Goal: Task Accomplishment & Management: Complete application form

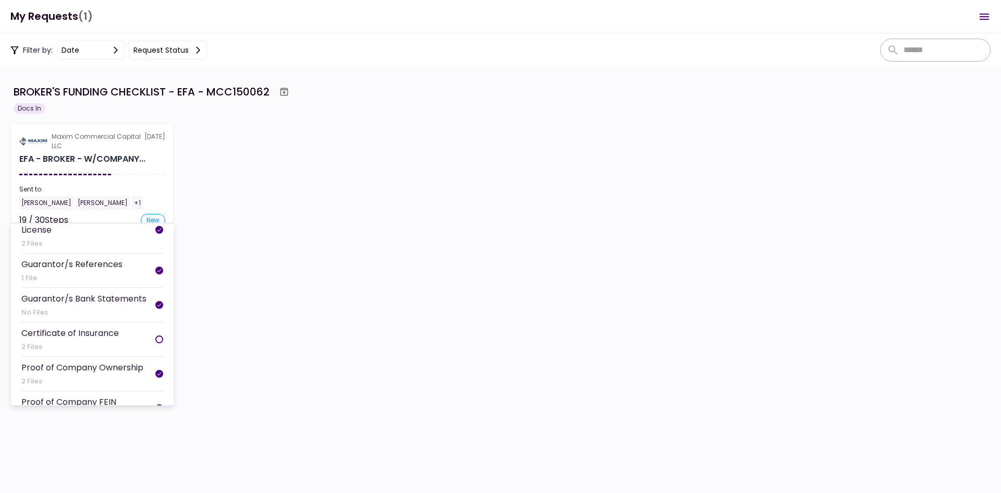
scroll to position [365, 0]
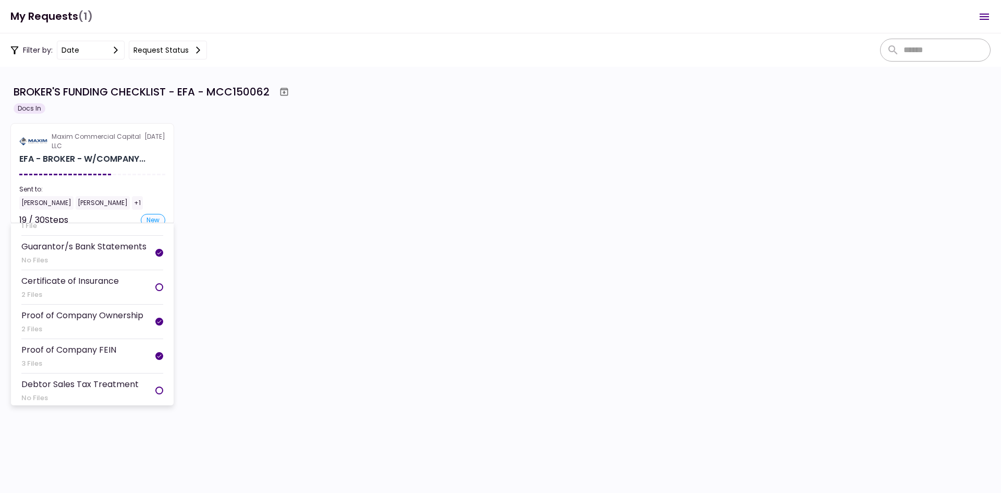
click at [119, 288] on li "Certificate of Insurance 2 Files" at bounding box center [92, 287] width 142 height 34
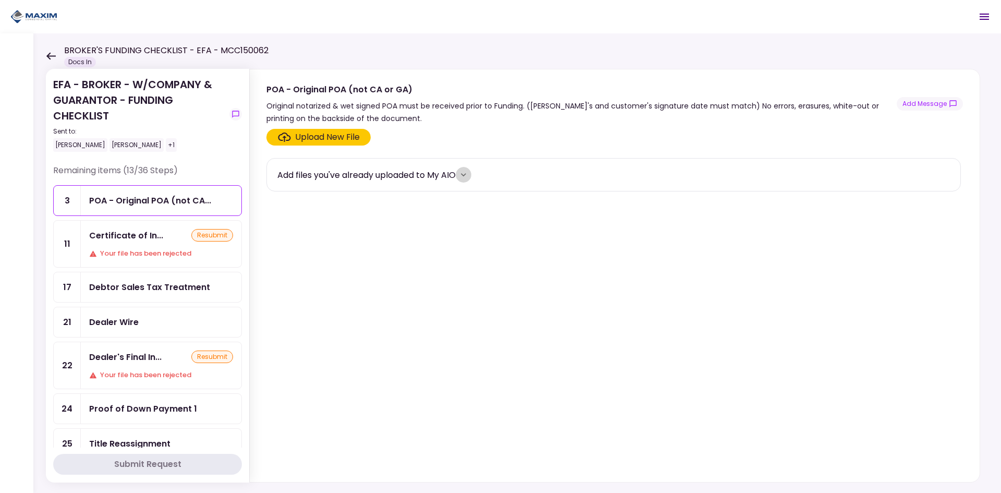
click at [469, 178] on icon "more" at bounding box center [463, 174] width 10 height 10
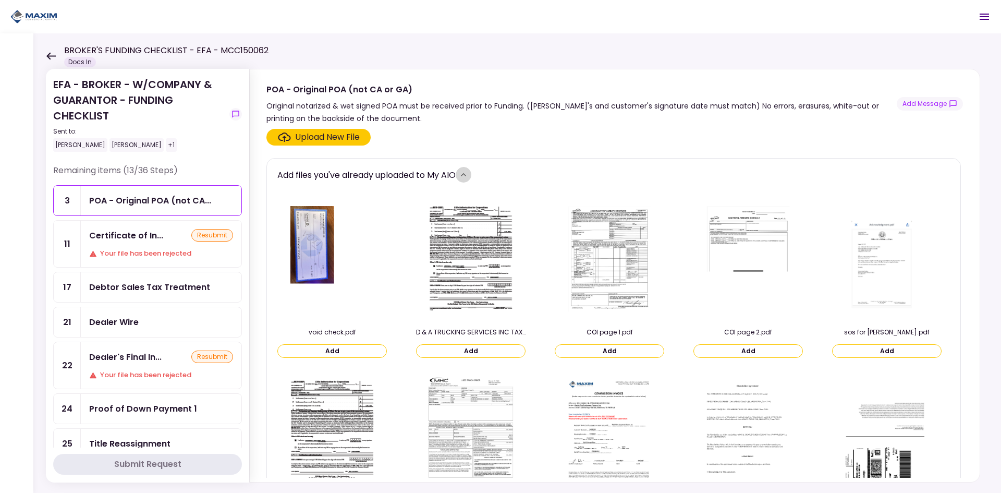
click at [469, 178] on icon "more" at bounding box center [463, 174] width 10 height 10
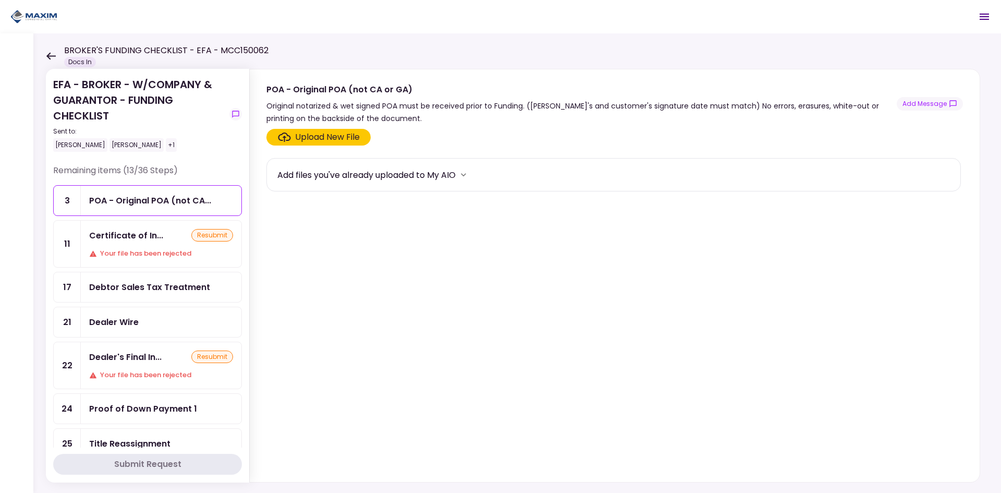
click at [124, 249] on div "Your file has been rejected" at bounding box center [161, 253] width 144 height 10
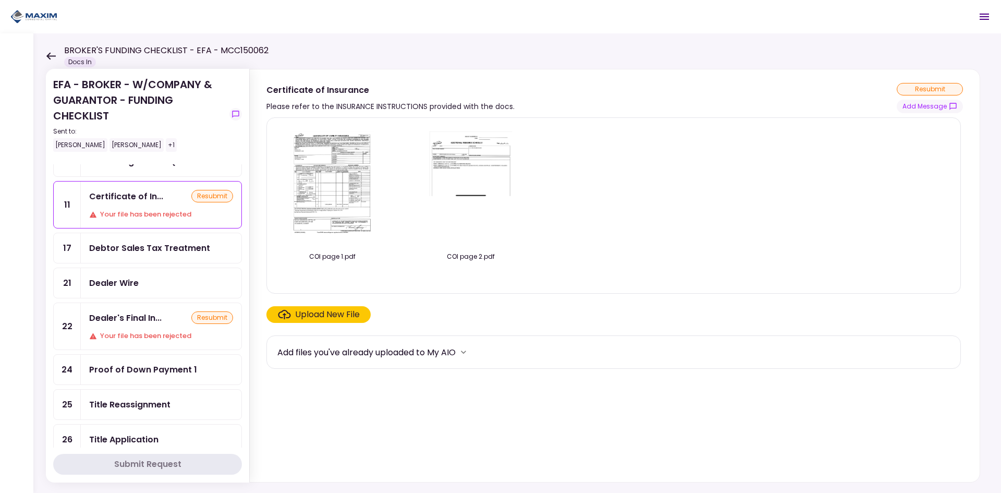
scroll to position [30, 0]
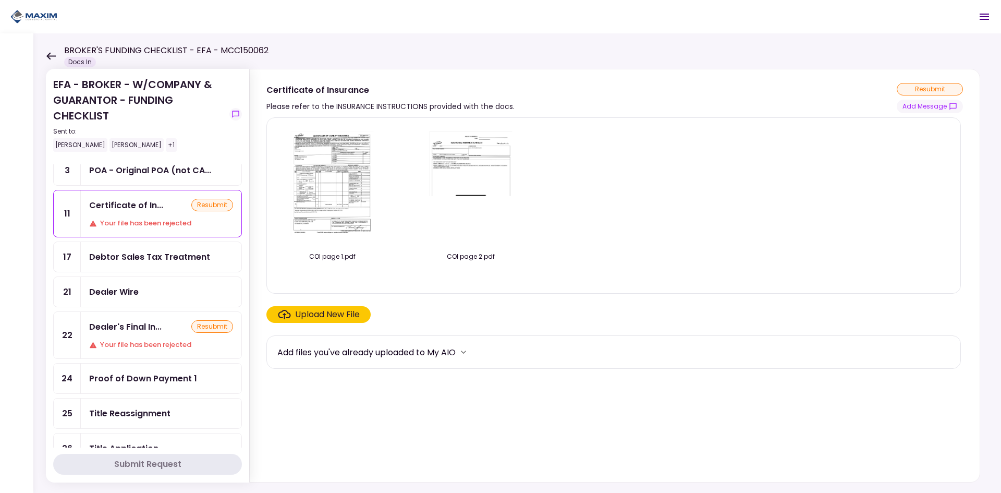
click at [361, 183] on img at bounding box center [332, 185] width 93 height 119
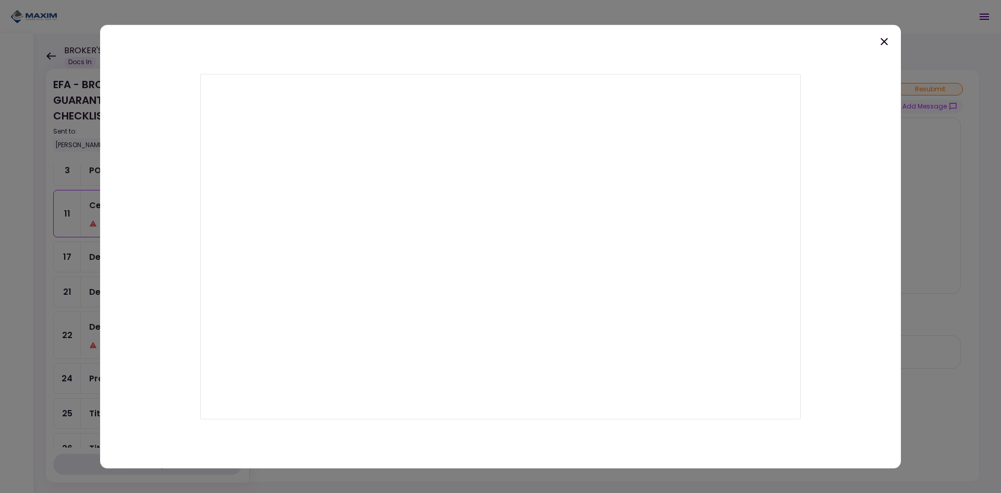
click at [885, 40] on icon at bounding box center [884, 41] width 13 height 13
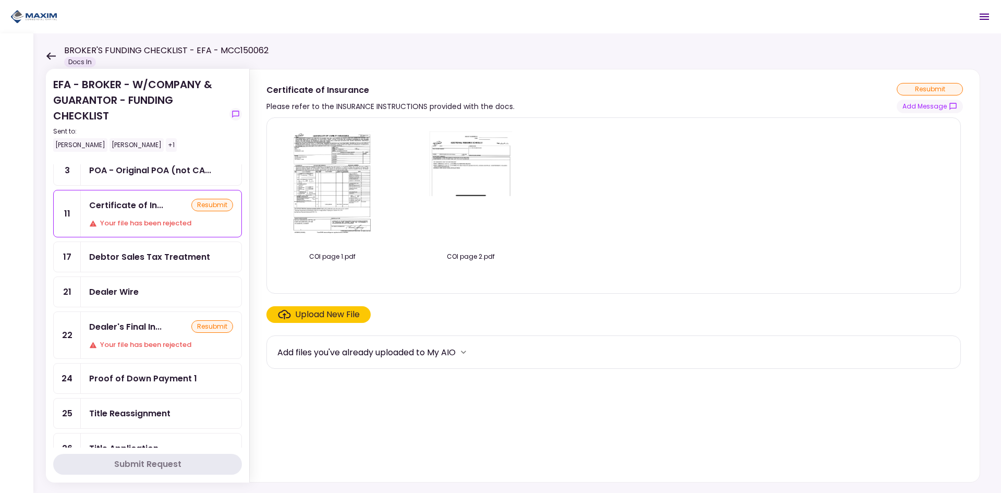
click at [474, 176] on img at bounding box center [470, 185] width 93 height 119
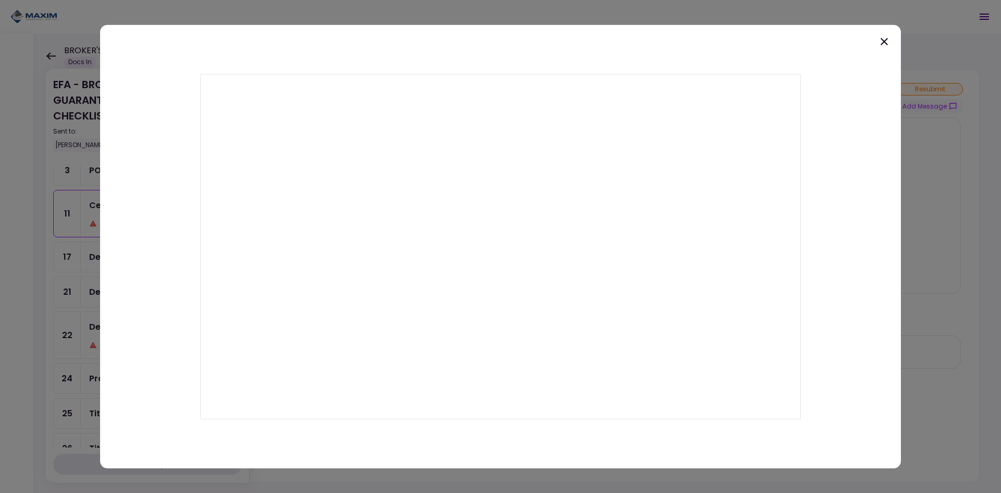
click at [881, 33] on div at bounding box center [500, 247] width 801 height 444
click at [883, 38] on icon at bounding box center [884, 41] width 13 height 13
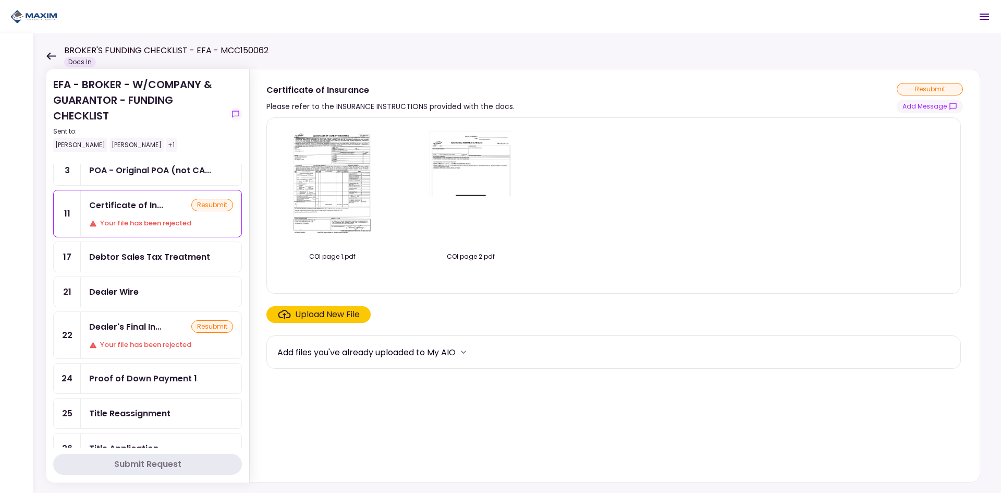
click at [356, 351] on div "Add files you've already uploaded to My AIO" at bounding box center [366, 352] width 178 height 13
click at [446, 350] on div "Add files you've already uploaded to My AIO" at bounding box center [366, 352] width 178 height 13
click at [467, 351] on icon "more" at bounding box center [463, 352] width 10 height 10
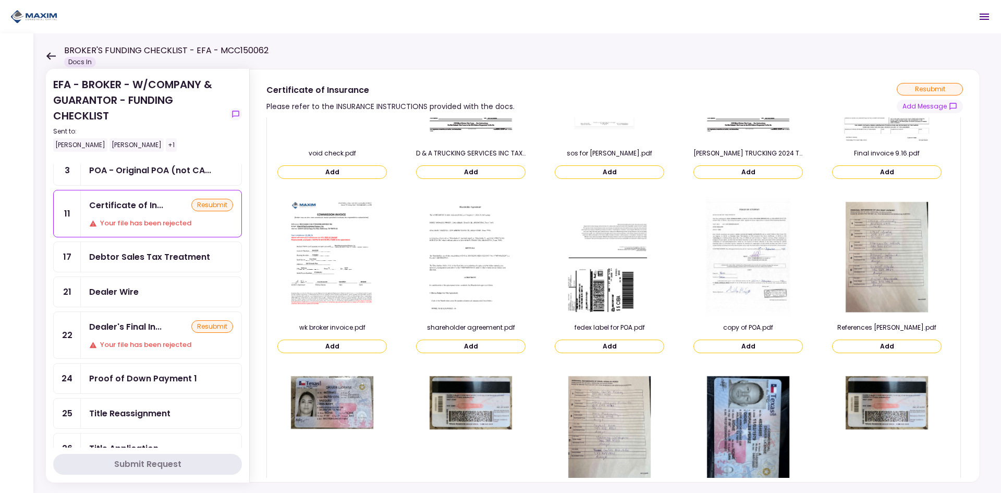
scroll to position [0, 0]
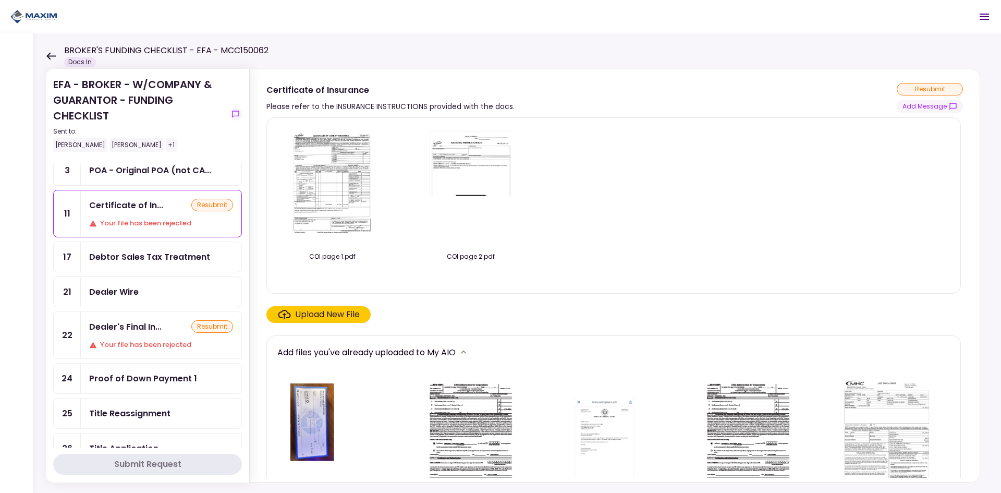
click at [46, 59] on icon at bounding box center [51, 56] width 10 height 8
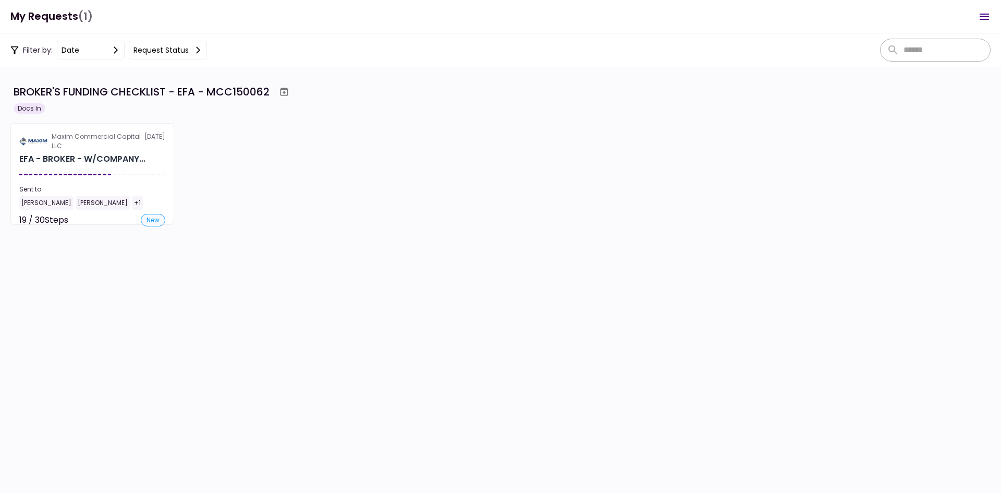
click at [55, 22] on h1 "My Requests (1)" at bounding box center [51, 16] width 82 height 21
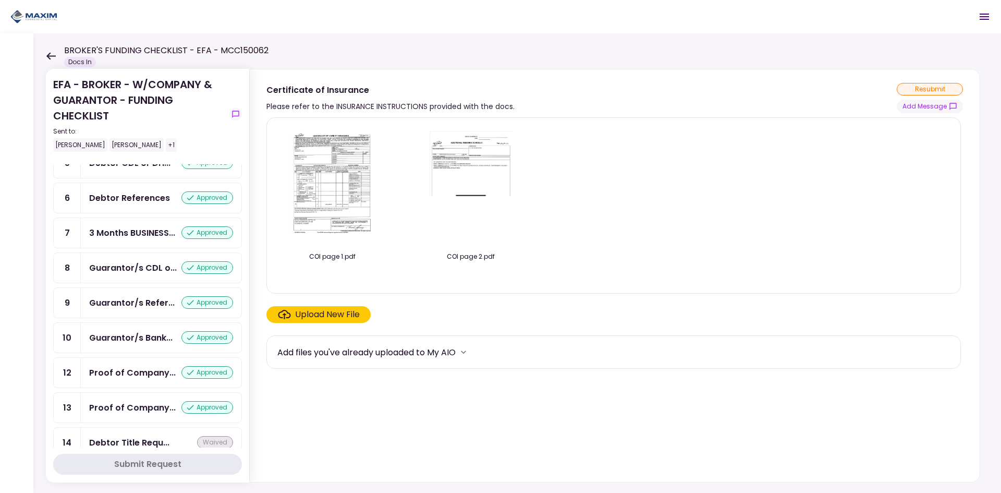
scroll to position [291, 0]
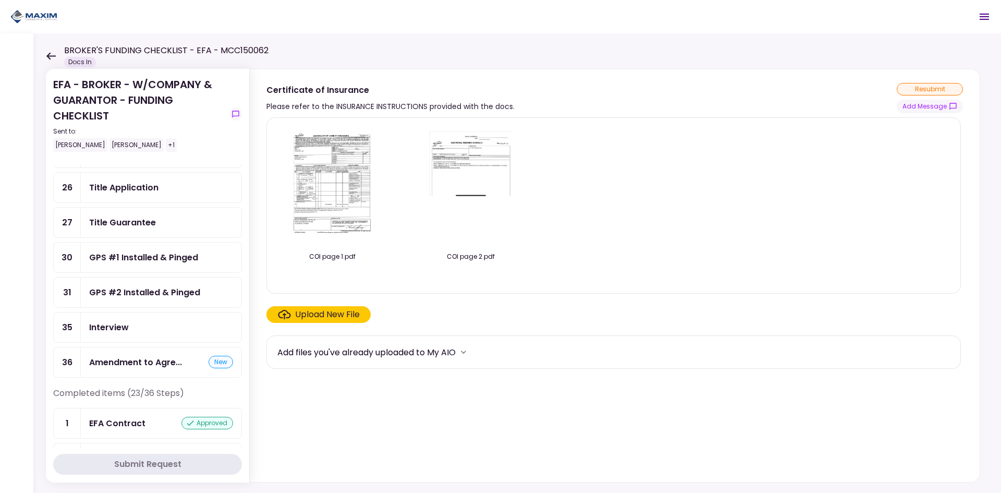
click at [452, 354] on div "Add files you've already uploaded to My AIO" at bounding box center [366, 352] width 178 height 13
click at [463, 356] on icon "more" at bounding box center [463, 352] width 10 height 10
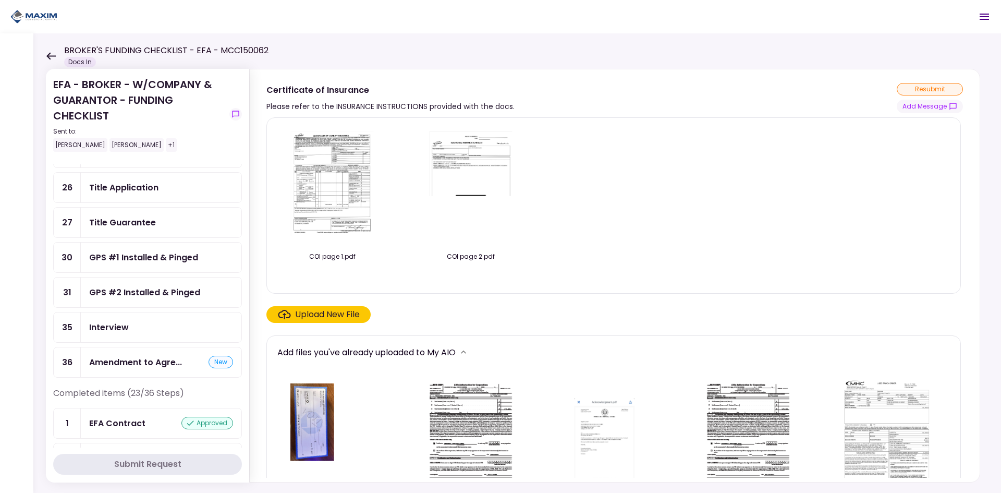
click at [54, 57] on icon at bounding box center [51, 56] width 10 height 8
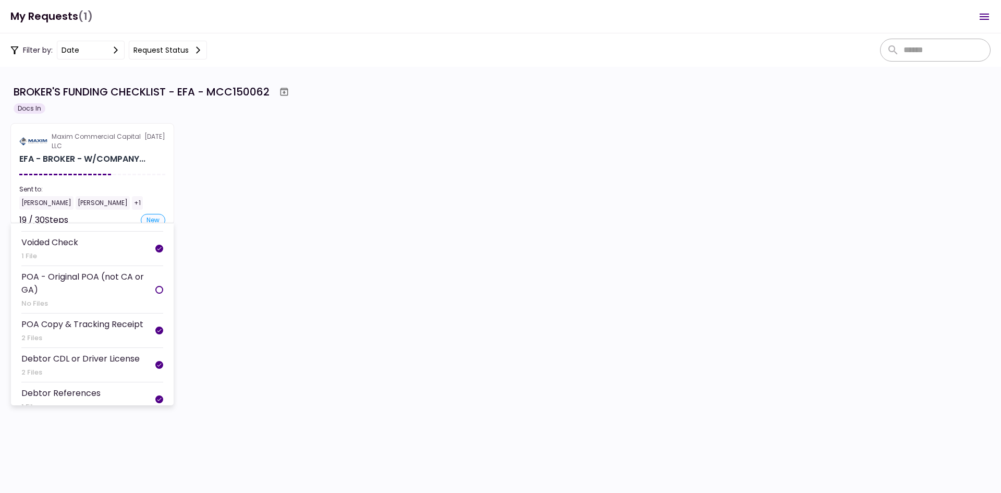
scroll to position [52, 0]
click at [100, 292] on div "POA - Original POA (not CA or GA)" at bounding box center [88, 286] width 134 height 26
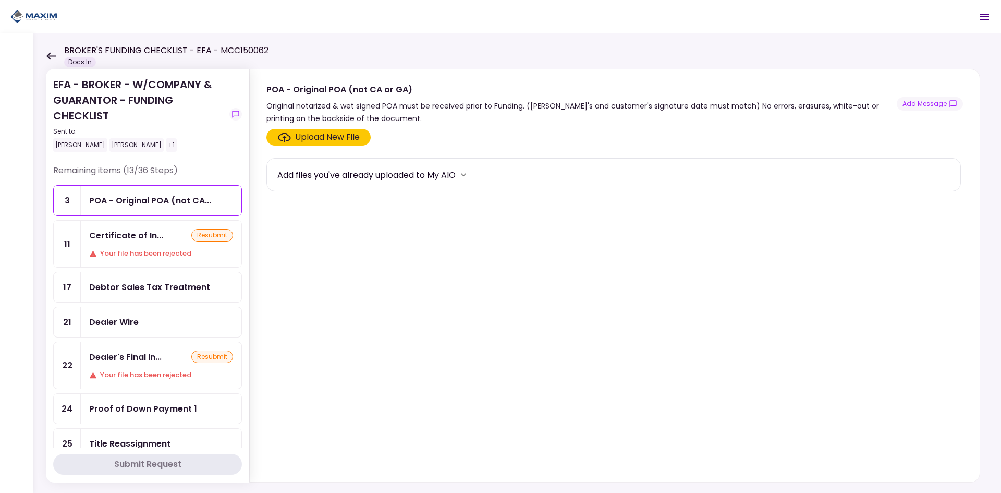
click at [48, 53] on icon at bounding box center [51, 56] width 10 height 8
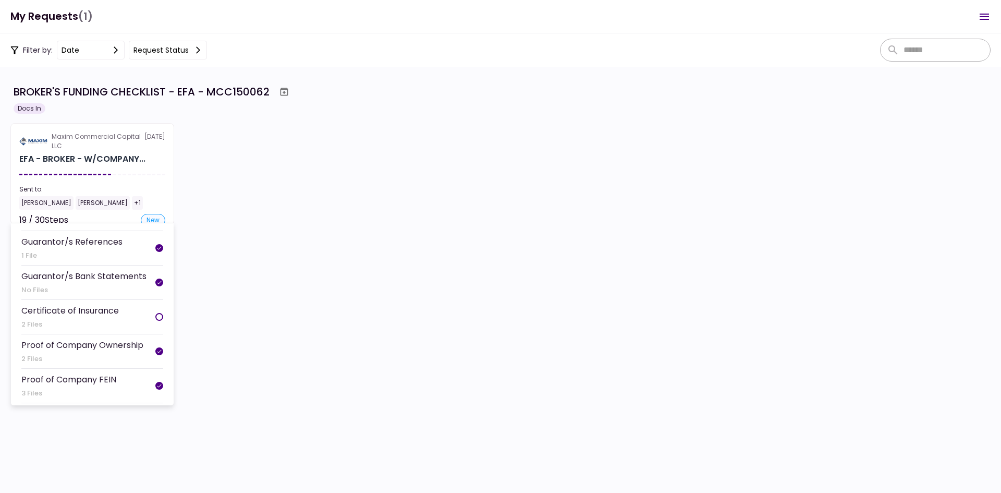
scroll to position [365, 0]
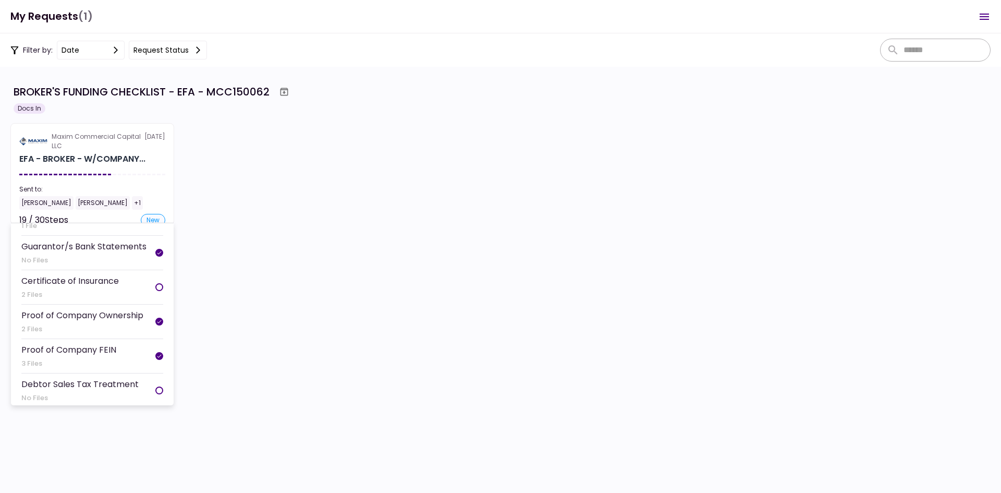
click at [102, 289] on div "Certificate of Insurance 2 Files" at bounding box center [69, 287] width 97 height 26
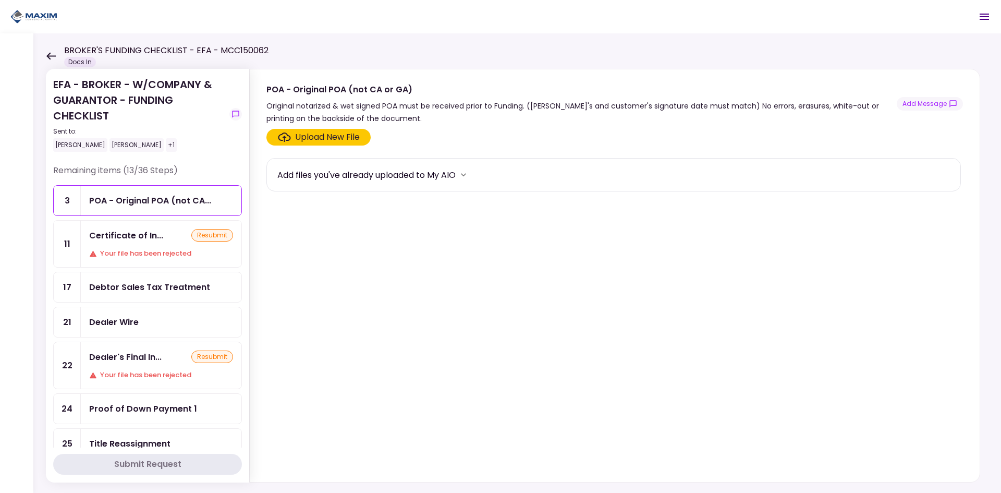
click at [149, 250] on div "Your file has been rejected" at bounding box center [161, 253] width 144 height 10
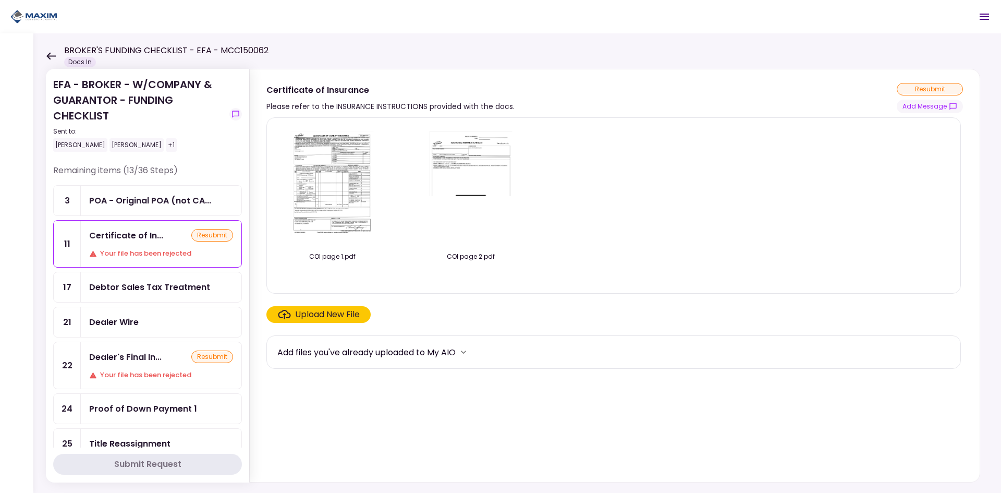
click at [944, 91] on div "resubmit" at bounding box center [930, 89] width 66 height 13
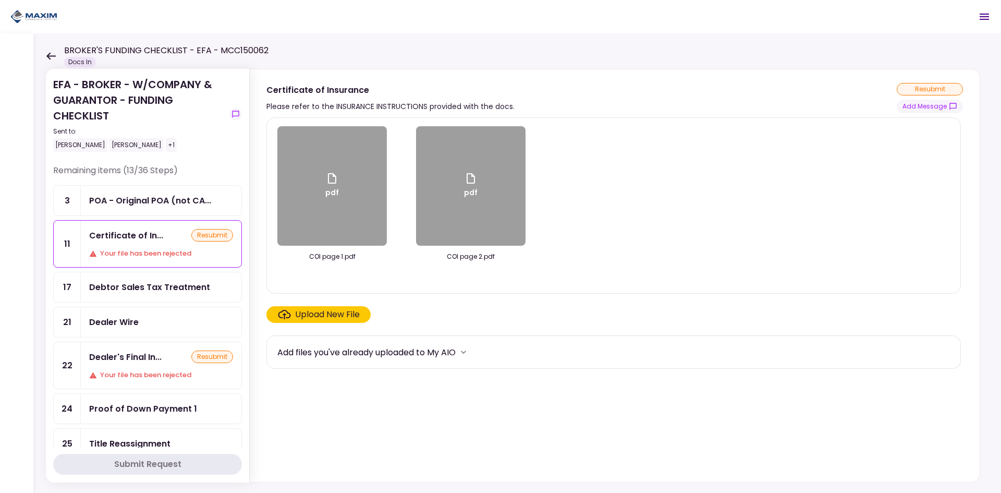
click at [157, 255] on div "Your file has been rejected" at bounding box center [161, 253] width 144 height 10
click at [88, 255] on div "Certificate of In... resubmit Your file has been rejected" at bounding box center [161, 244] width 161 height 46
click at [95, 253] on icon at bounding box center [93, 254] width 8 height 8
click at [95, 253] on icon at bounding box center [93, 253] width 7 height 6
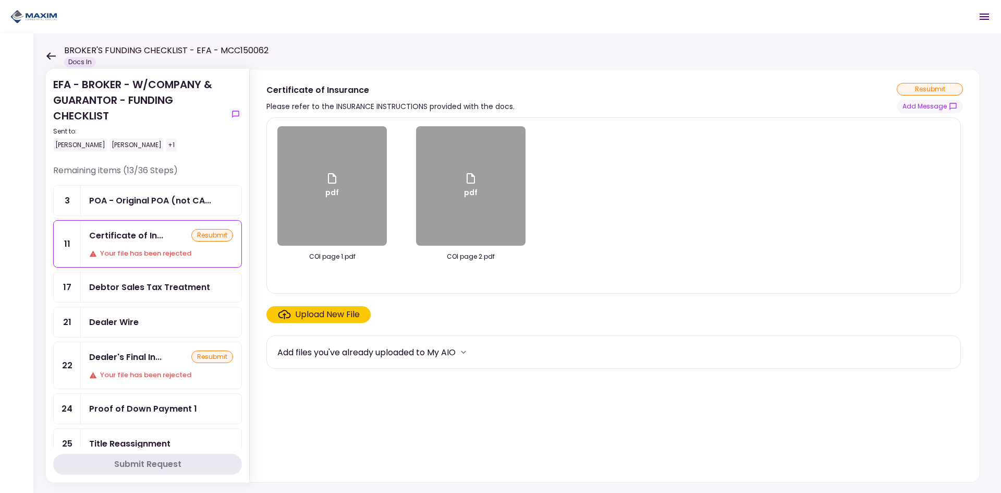
click at [95, 253] on icon at bounding box center [93, 253] width 7 height 6
click at [80, 249] on div "11" at bounding box center [67, 244] width 27 height 46
click at [70, 244] on div "11" at bounding box center [67, 244] width 27 height 46
click at [95, 257] on icon at bounding box center [93, 254] width 8 height 8
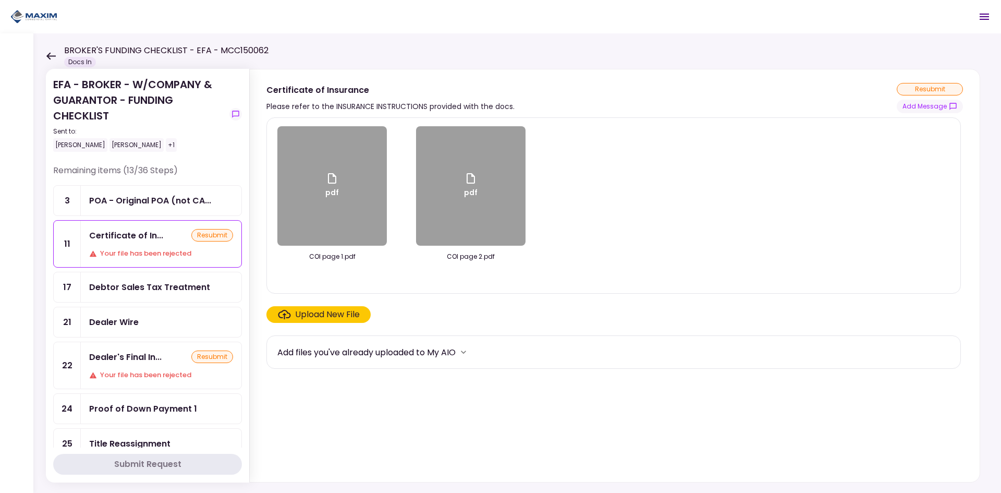
click at [95, 256] on icon at bounding box center [93, 254] width 8 height 8
click at [96, 256] on icon at bounding box center [93, 253] width 7 height 6
click at [96, 255] on icon at bounding box center [93, 254] width 8 height 8
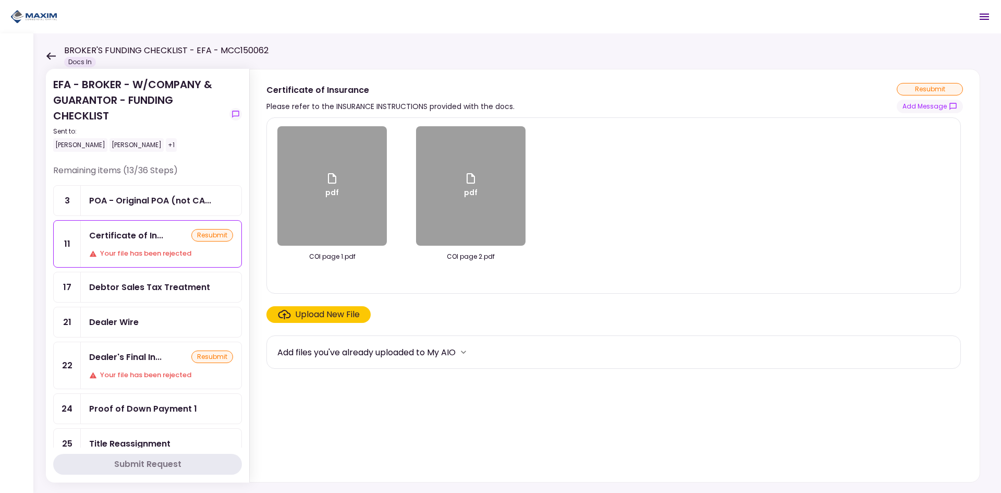
click at [96, 255] on icon at bounding box center [93, 254] width 8 height 8
click at [93, 250] on icon at bounding box center [93, 254] width 8 height 8
click at [93, 251] on icon at bounding box center [93, 254] width 8 height 8
click at [93, 253] on icon at bounding box center [93, 253] width 7 height 6
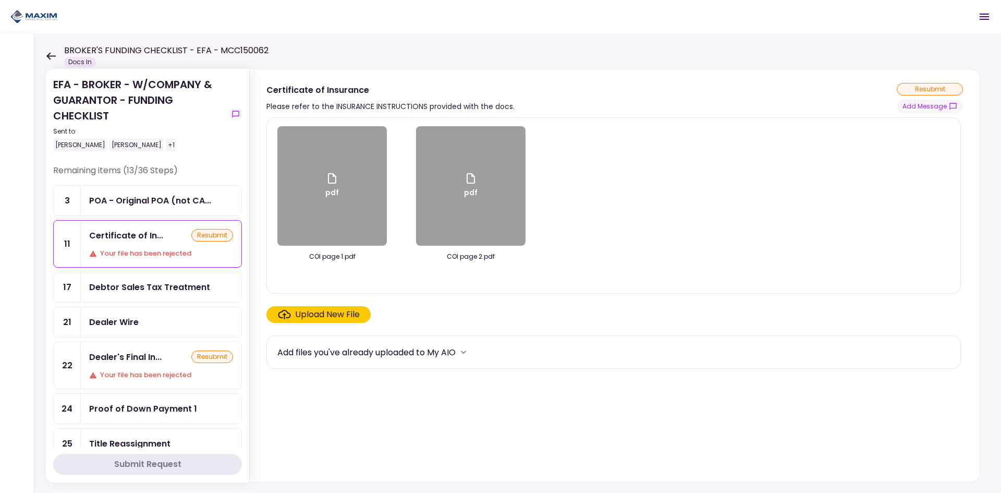
click at [93, 253] on icon at bounding box center [93, 253] width 7 height 6
click at [121, 355] on div "Dealer's Final In..." at bounding box center [125, 356] width 72 height 13
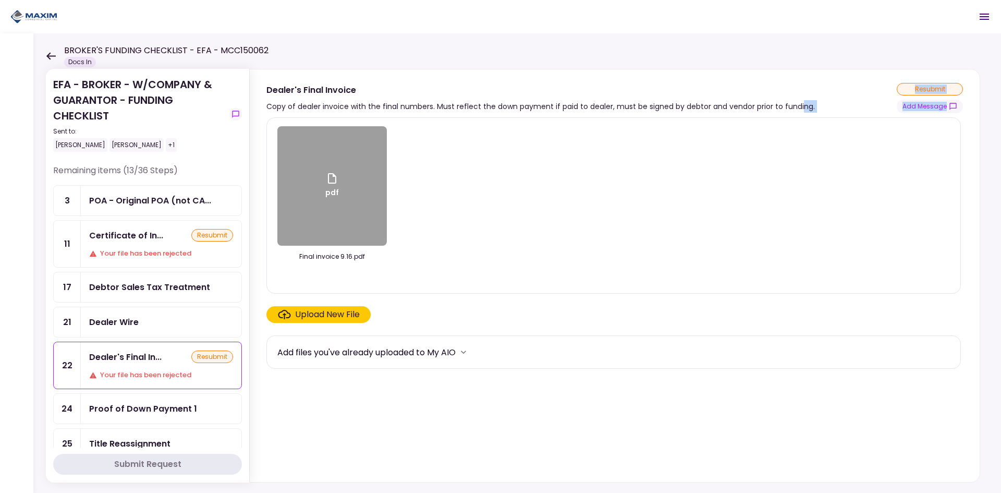
drag, startPoint x: 789, startPoint y: 109, endPoint x: 339, endPoint y: 114, distance: 449.9
click at [337, 117] on div "Dealer's Final Invoice Copy of dealer invoice with the final numbers. Must refl…" at bounding box center [614, 275] width 731 height 413
click at [340, 114] on div "pdf Final invoice 9.16.pdf Upload New File Add files you've already uploaded to…" at bounding box center [615, 297] width 730 height 369
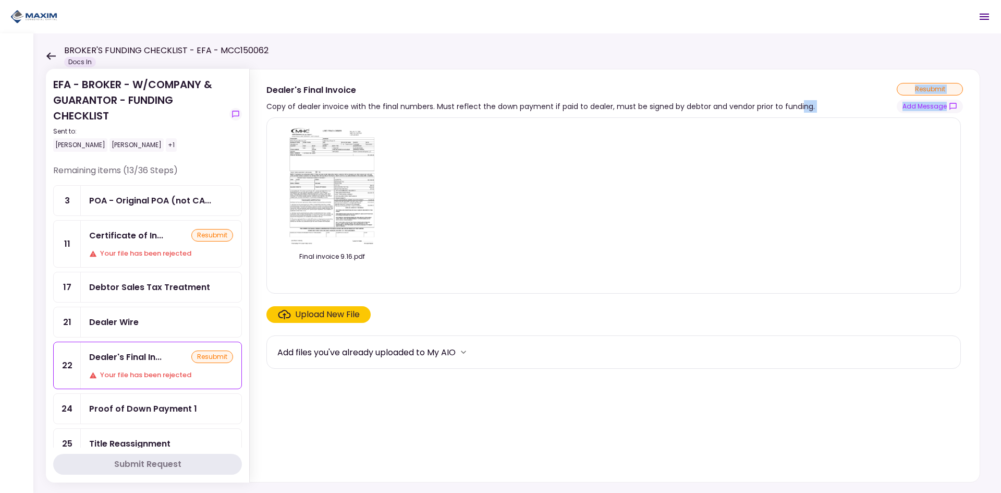
click at [170, 242] on div "Certificate of In... resubmit Your file has been rejected" at bounding box center [161, 244] width 161 height 46
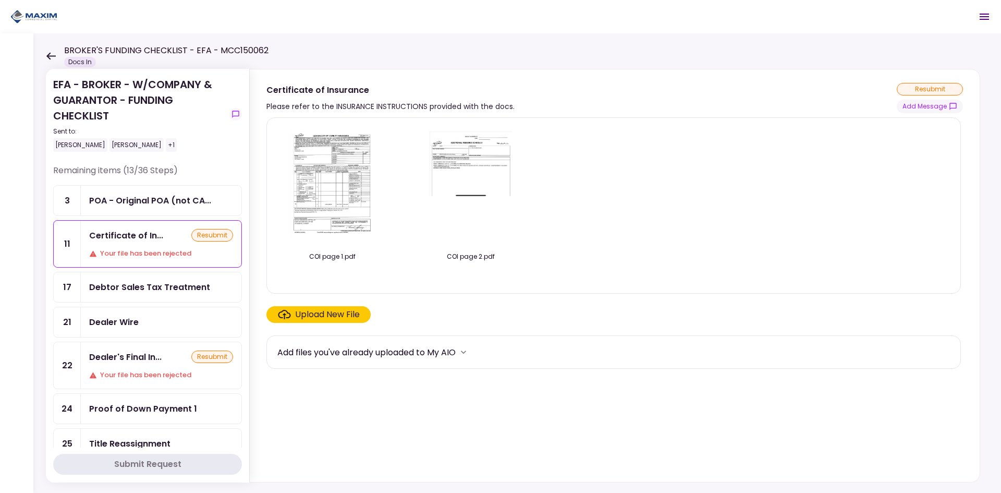
click at [77, 249] on div "11" at bounding box center [67, 244] width 27 height 46
click at [235, 117] on icon "show-messages" at bounding box center [235, 114] width 8 height 8
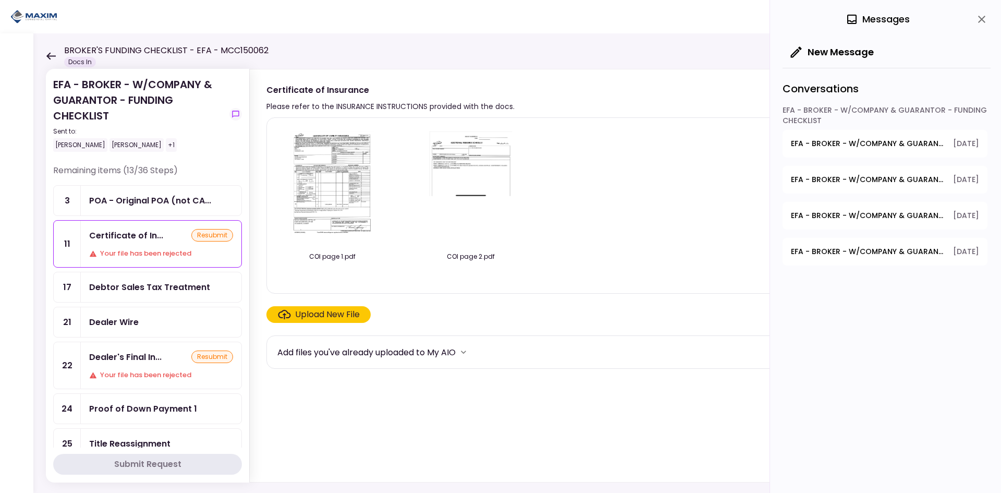
click at [900, 153] on button "EFA - BROKER - W/COMPANY & GUARANTOR - FUNDING CHECKLIST - Proof of Company FEI…" at bounding box center [884, 144] width 205 height 28
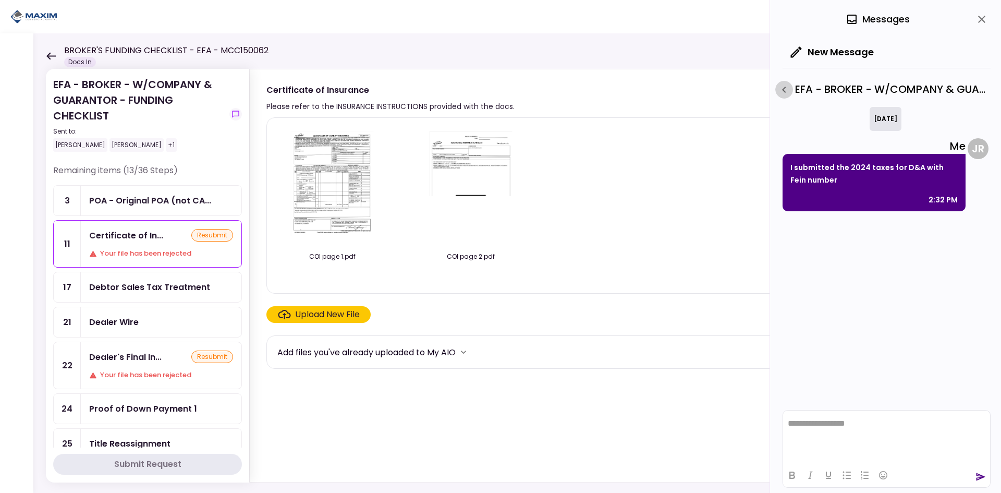
click at [789, 87] on icon "button" at bounding box center [784, 89] width 13 height 13
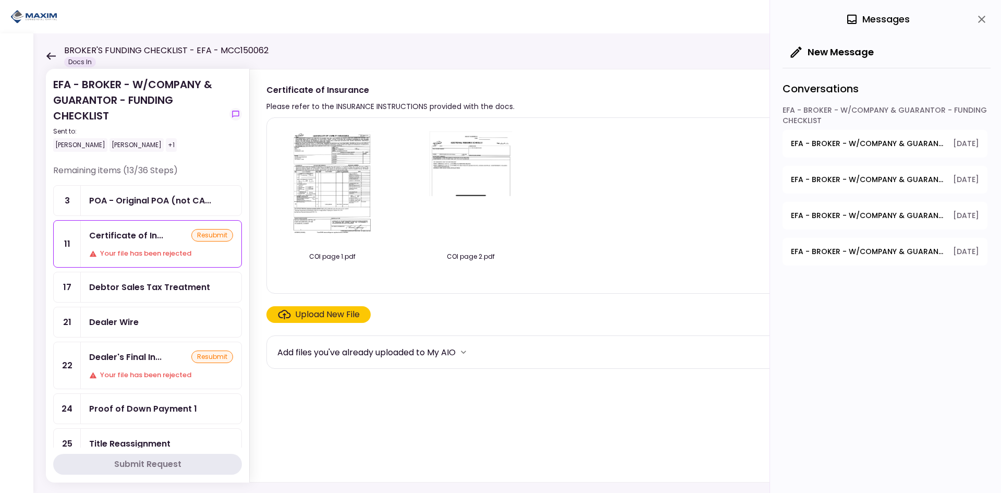
click at [863, 247] on span "EFA - BROKER - W/COMPANY & GUARANTOR - FUNDING CHECKLIST - Debtor Sales Tax Tre…" at bounding box center [868, 251] width 155 height 11
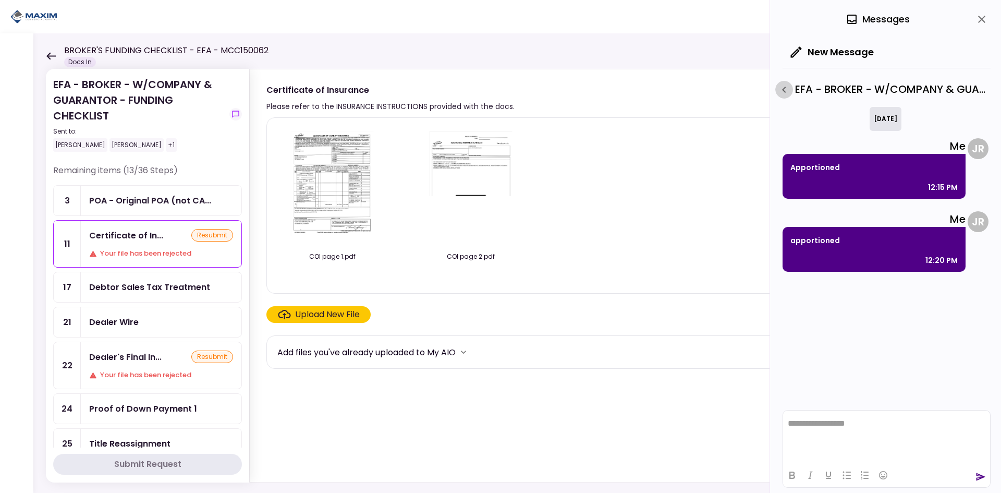
click at [785, 93] on icon "button" at bounding box center [784, 89] width 13 height 13
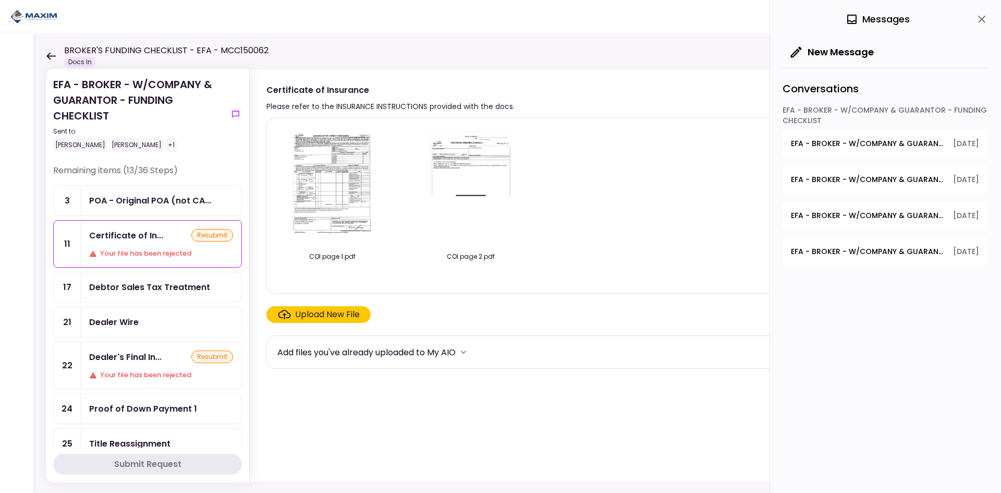
click at [53, 58] on icon at bounding box center [51, 56] width 10 height 8
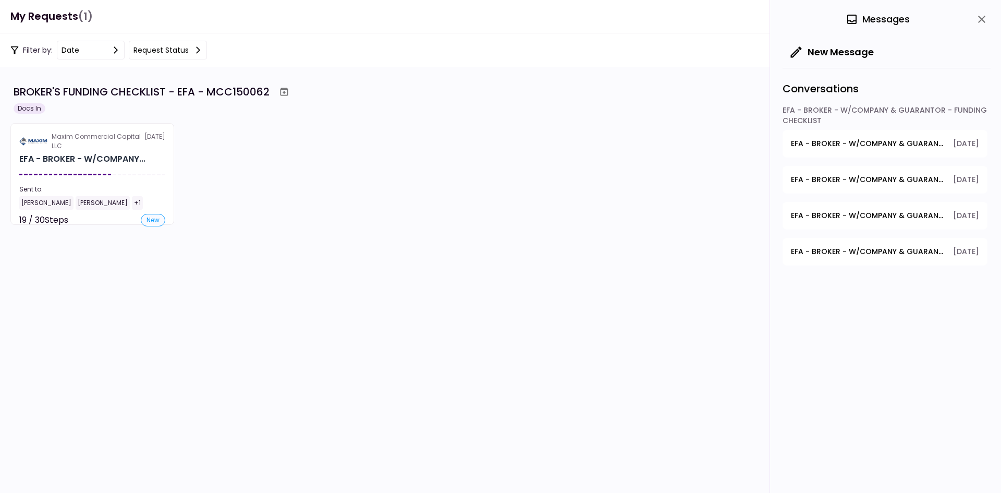
click at [984, 14] on icon "close" at bounding box center [981, 19] width 13 height 13
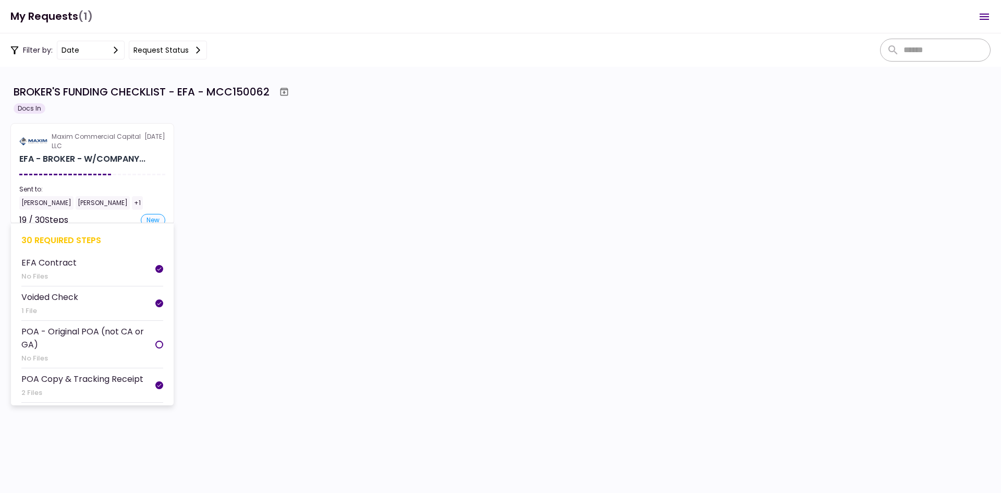
click at [109, 128] on section "Maxim Commercial Capital LLC 17 Sep EFA - BROKER - W/COMPANY... Sent to: Jesse …" at bounding box center [92, 174] width 164 height 102
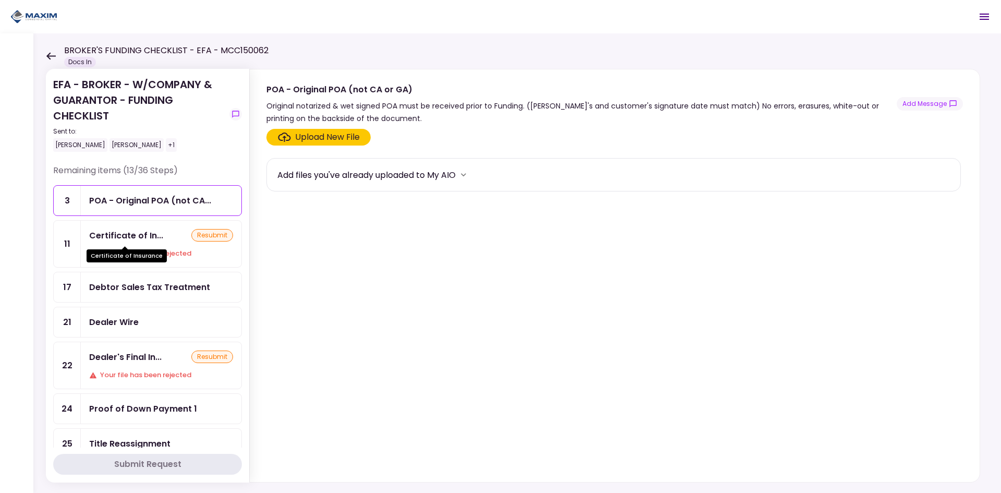
click at [129, 254] on div "Certificate of Insurance" at bounding box center [127, 255] width 80 height 13
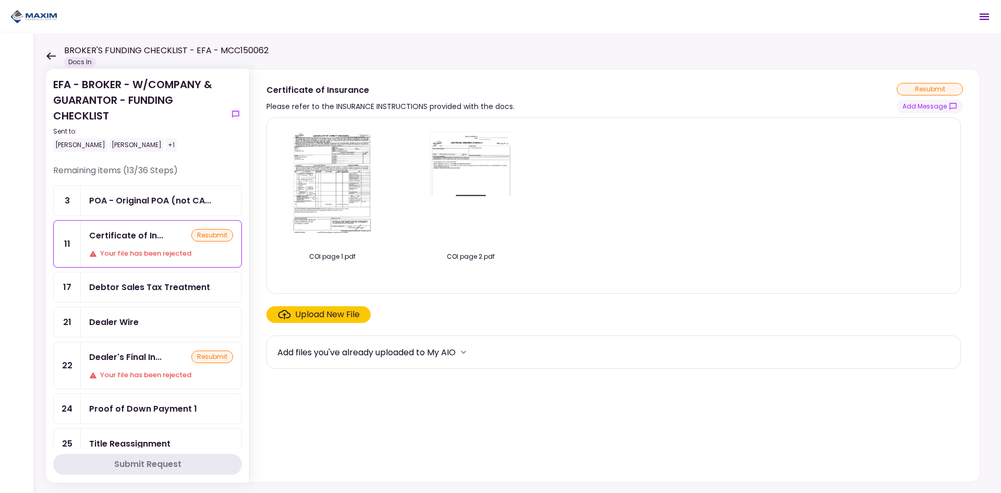
click at [469, 356] on icon "more" at bounding box center [463, 352] width 10 height 10
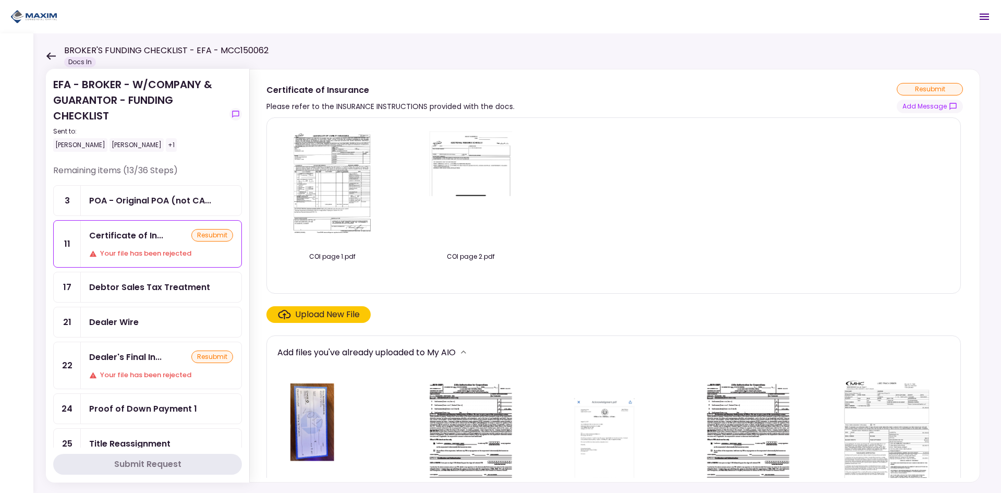
click at [469, 356] on icon "more" at bounding box center [463, 352] width 10 height 10
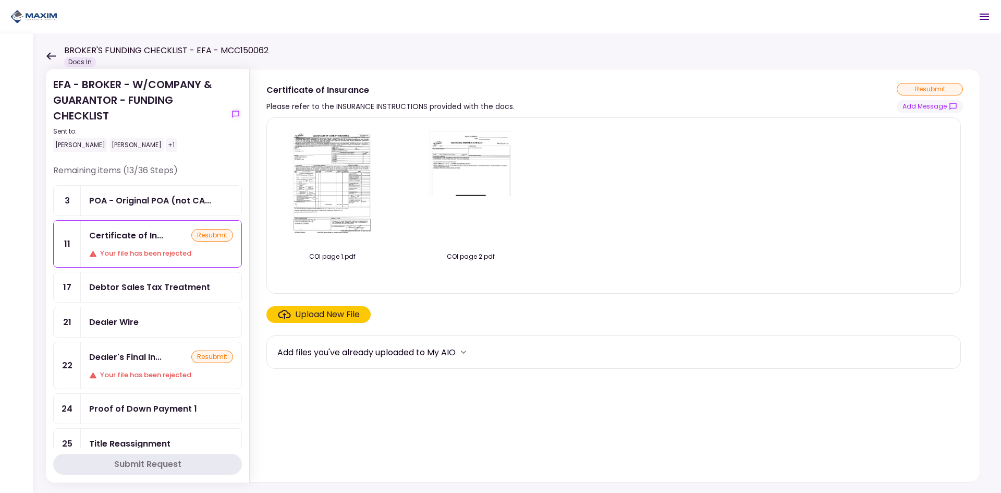
drag, startPoint x: 58, startPoint y: 49, endPoint x: 54, endPoint y: 58, distance: 10.5
click at [57, 53] on div "BROKER'S FUNDING CHECKLIST - EFA - MCC150062 Docs In" at bounding box center [157, 55] width 223 height 23
click at [54, 58] on icon at bounding box center [51, 56] width 10 height 8
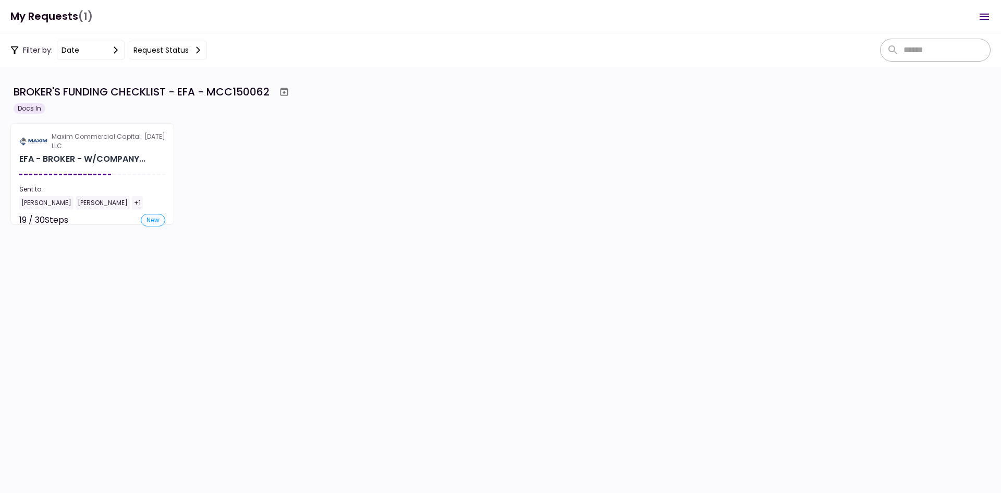
click at [54, 17] on h1 "My Requests (1)" at bounding box center [51, 16] width 82 height 21
click at [984, 23] on button "Open menu" at bounding box center [984, 16] width 25 height 25
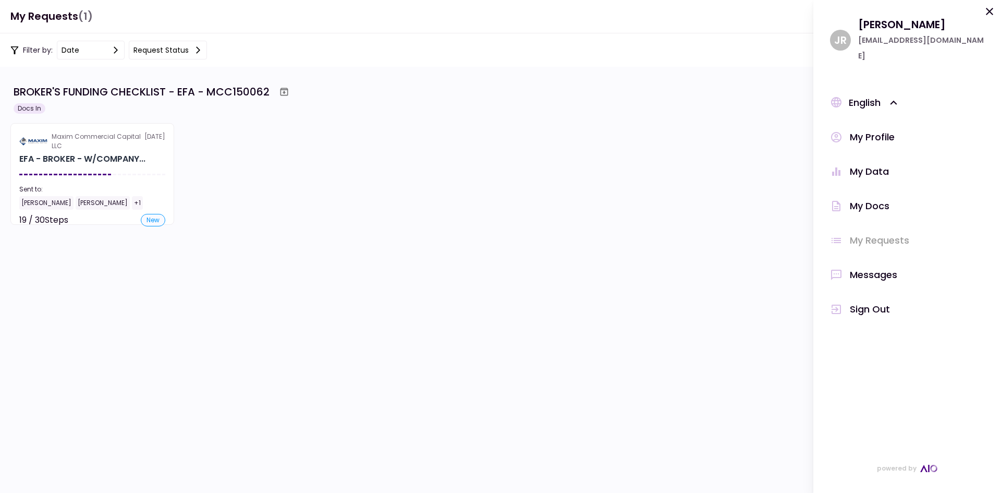
click at [873, 129] on div "My Profile" at bounding box center [872, 137] width 45 height 16
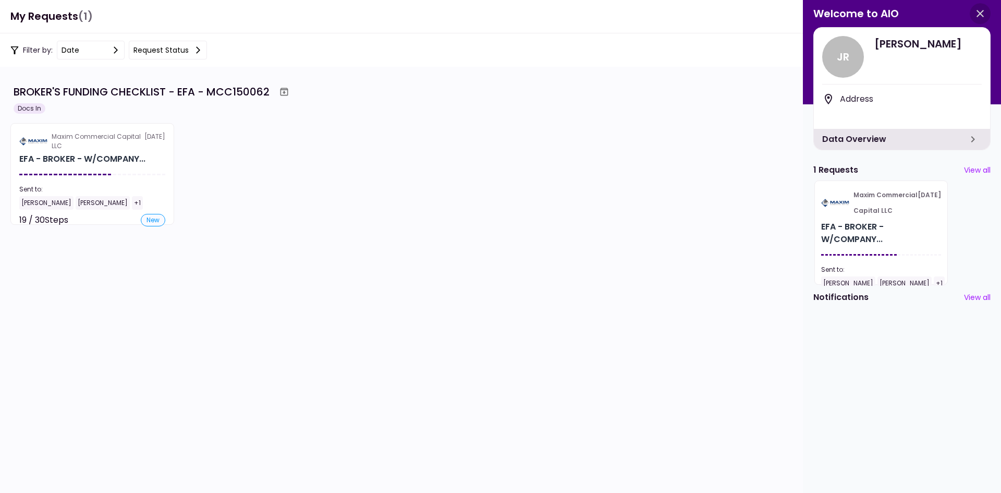
click at [980, 14] on icon "button" at bounding box center [979, 13] width 7 height 7
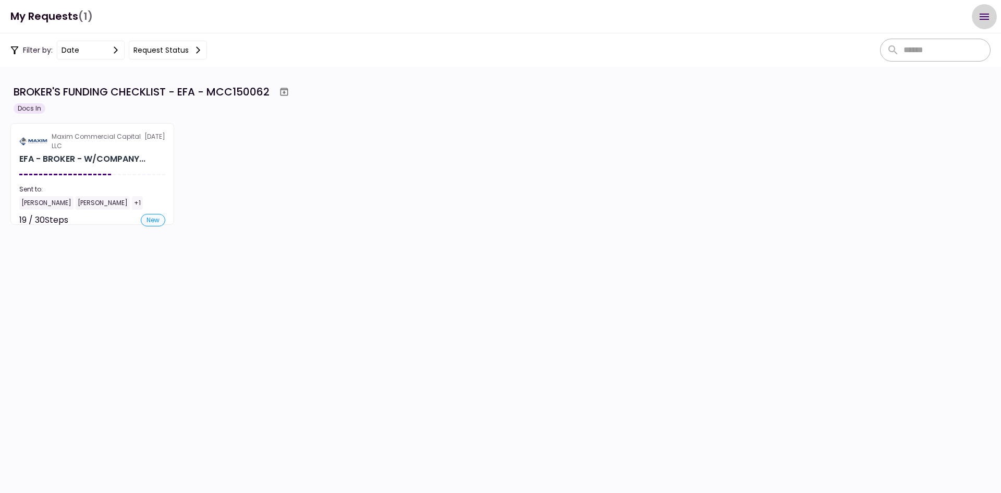
click at [984, 14] on icon "Open menu" at bounding box center [984, 17] width 9 height 6
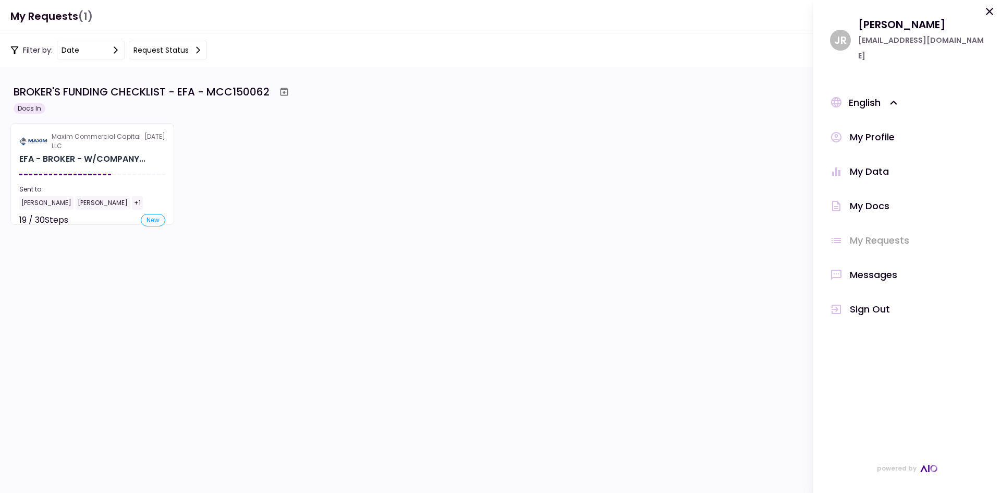
click at [870, 198] on div "My Docs" at bounding box center [870, 206] width 40 height 16
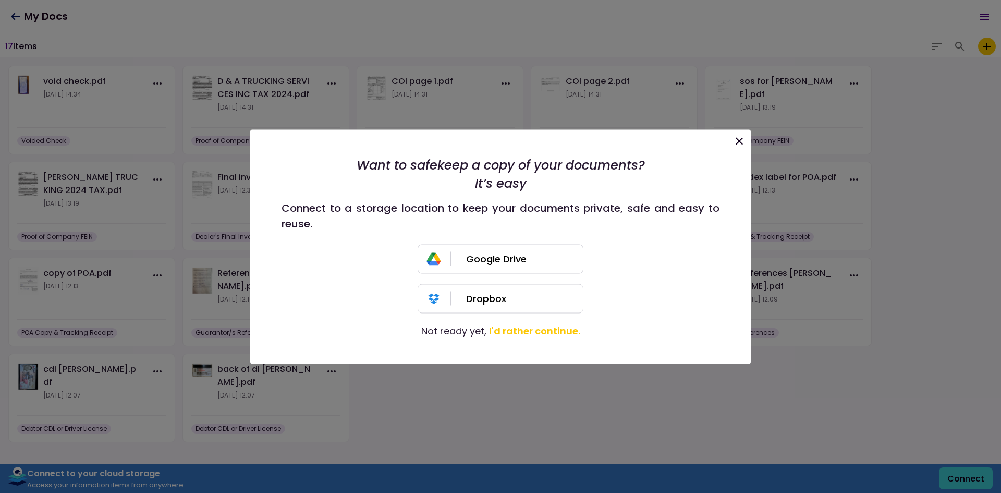
click at [733, 142] on icon at bounding box center [739, 140] width 13 height 13
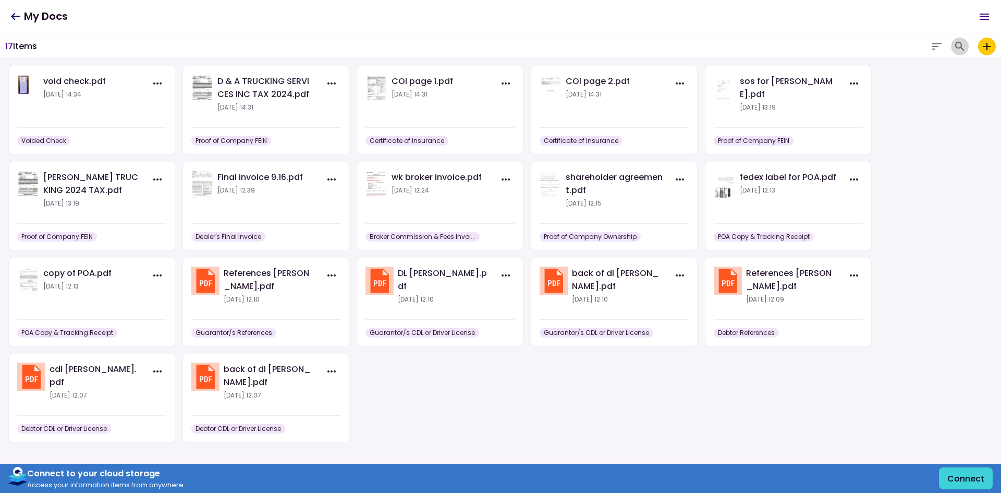
click at [958, 50] on icon "button" at bounding box center [959, 46] width 13 height 13
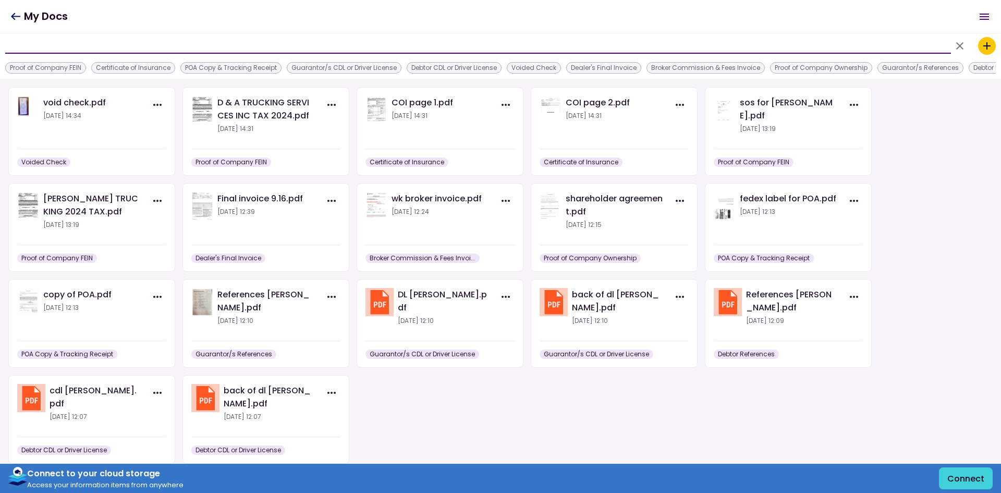
click at [958, 50] on icon "button" at bounding box center [959, 46] width 13 height 13
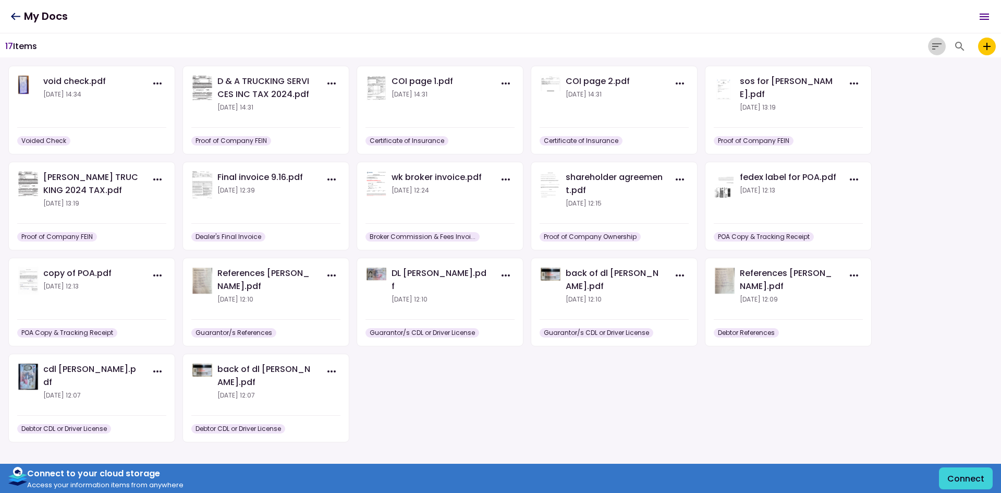
click at [941, 49] on icon "button" at bounding box center [937, 46] width 13 height 13
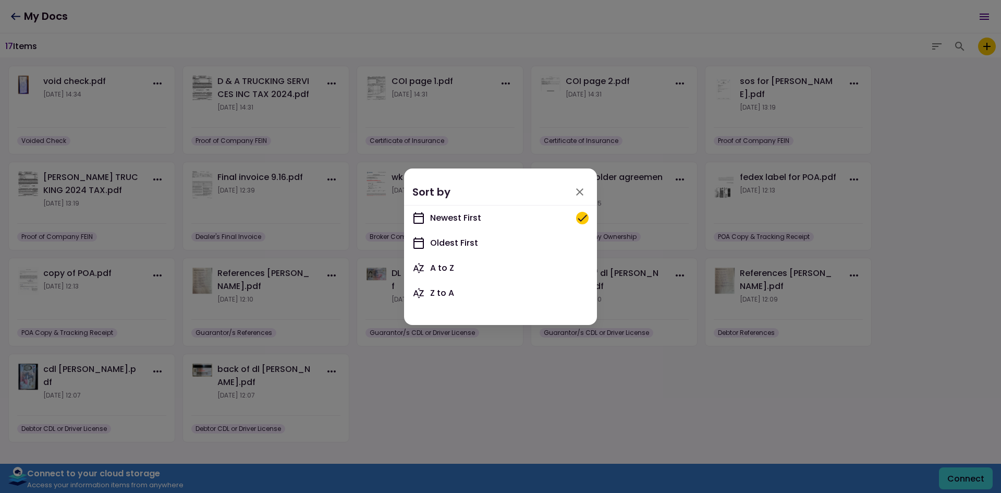
click at [581, 194] on icon "button" at bounding box center [579, 192] width 13 height 13
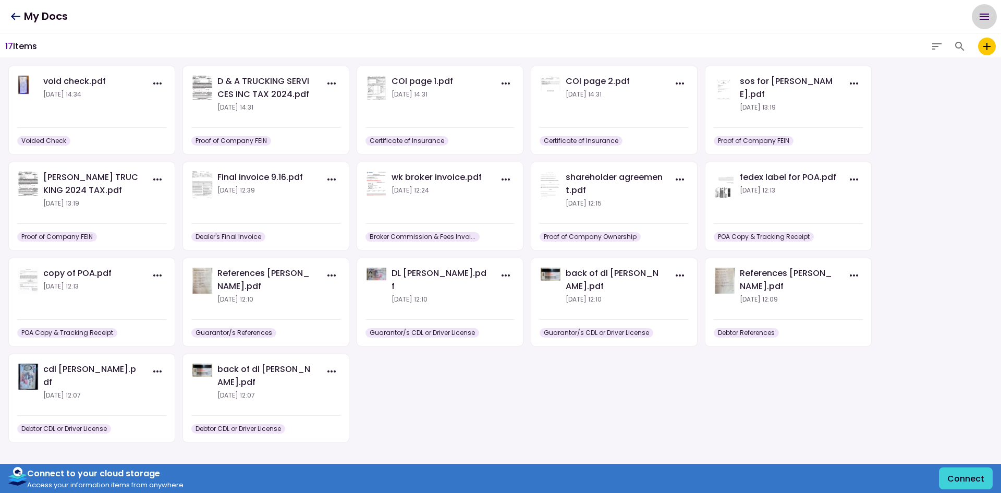
click at [977, 18] on button "Open menu" at bounding box center [984, 16] width 25 height 25
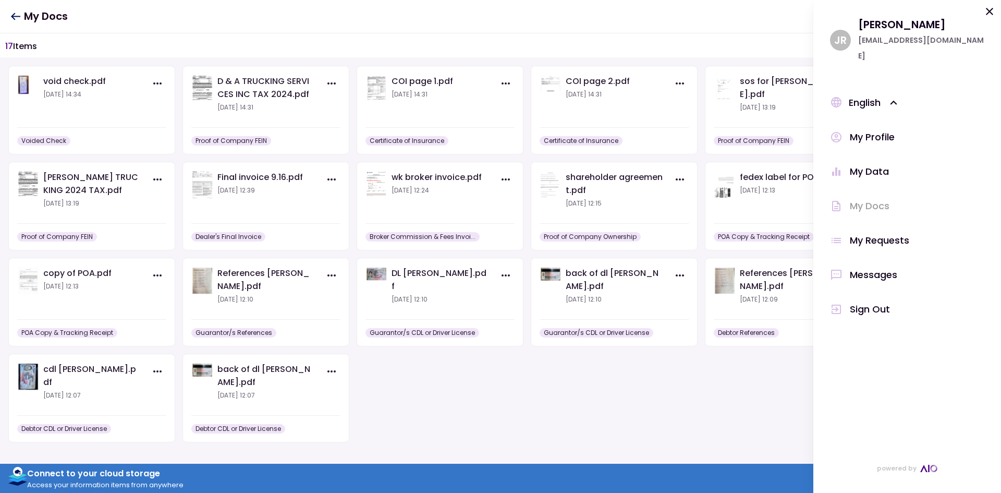
click at [888, 232] on div "My Requests" at bounding box center [879, 240] width 59 height 16
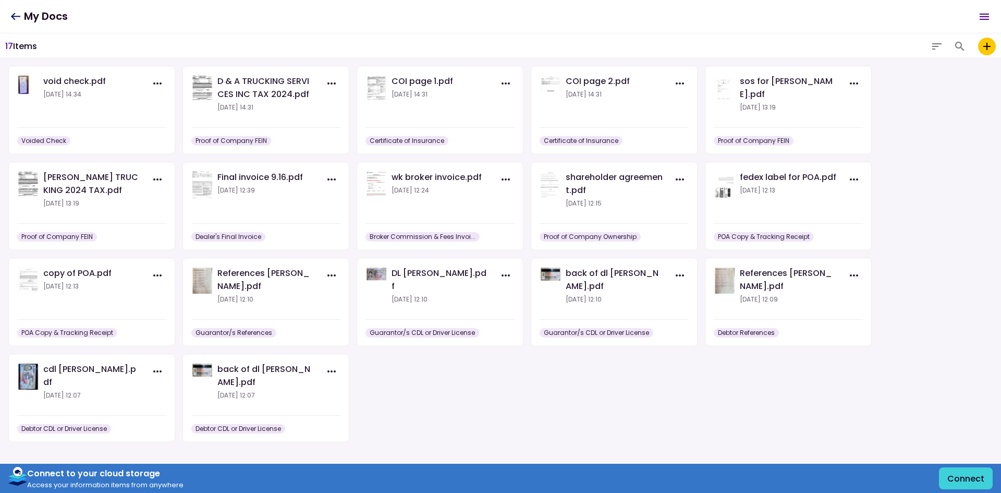
click at [941, 44] on icon "button" at bounding box center [937, 46] width 13 height 13
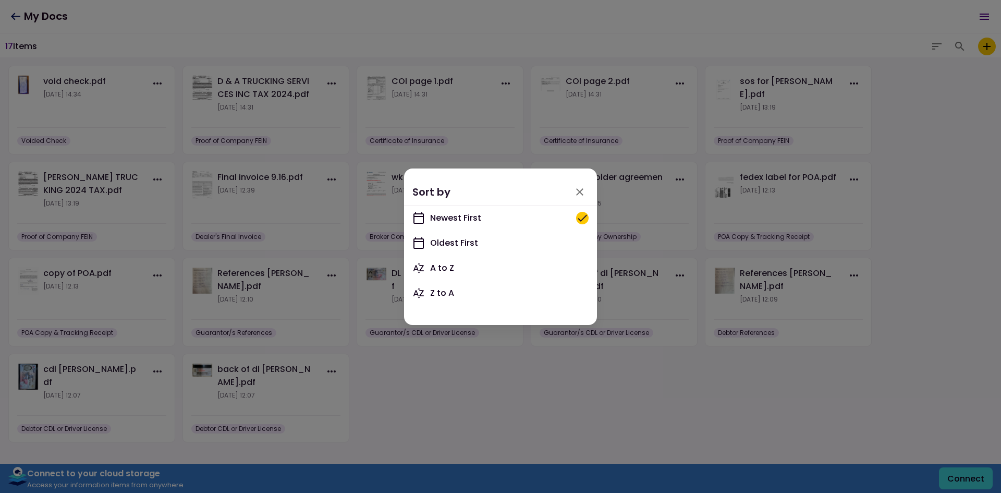
click at [937, 43] on div at bounding box center [500, 246] width 1001 height 493
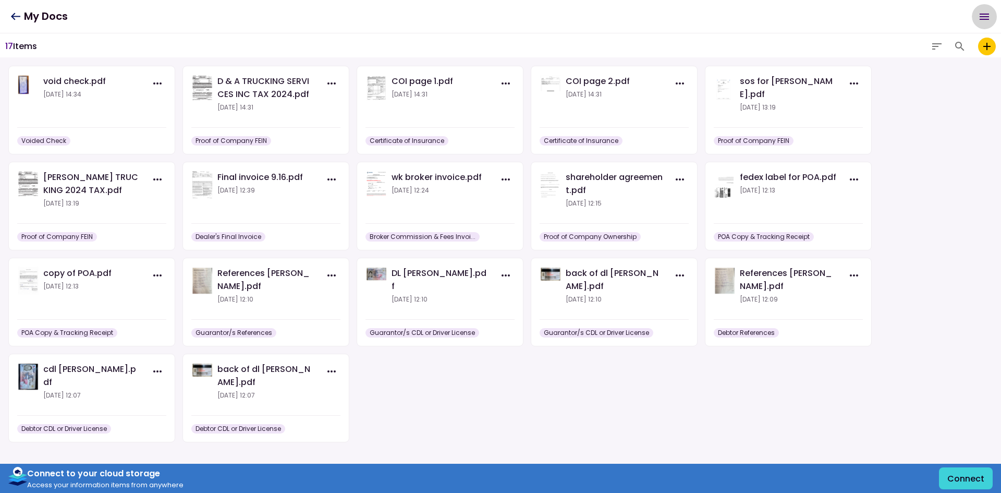
click at [977, 18] on button "Open menu" at bounding box center [984, 16] width 25 height 25
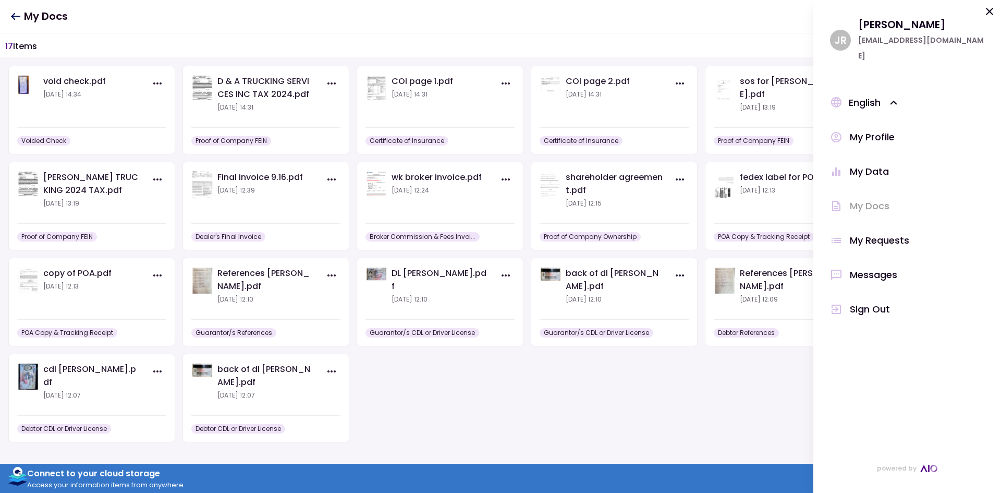
click at [977, 18] on div "J R Jesse R jesseraymundo52@yahoo.com" at bounding box center [907, 40] width 154 height 47
click at [988, 17] on icon at bounding box center [989, 11] width 13 height 13
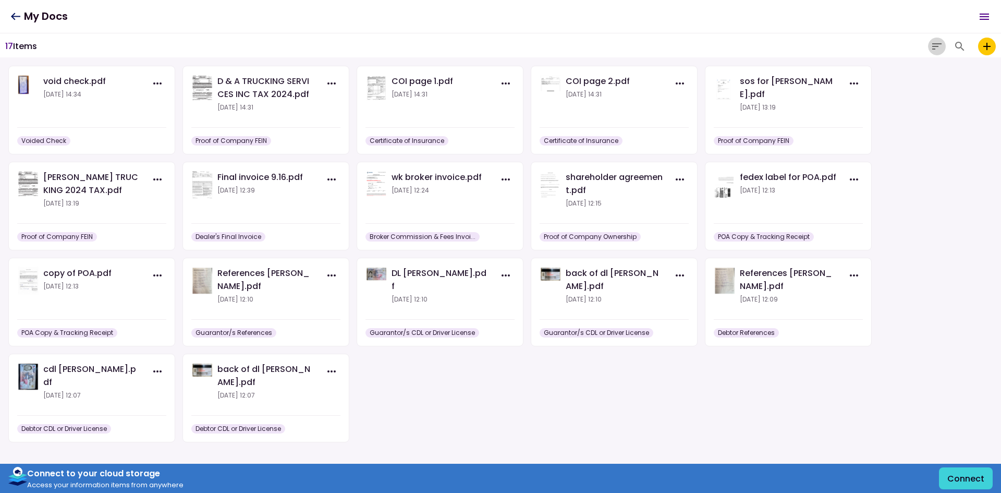
click at [935, 50] on icon "button" at bounding box center [937, 46] width 13 height 13
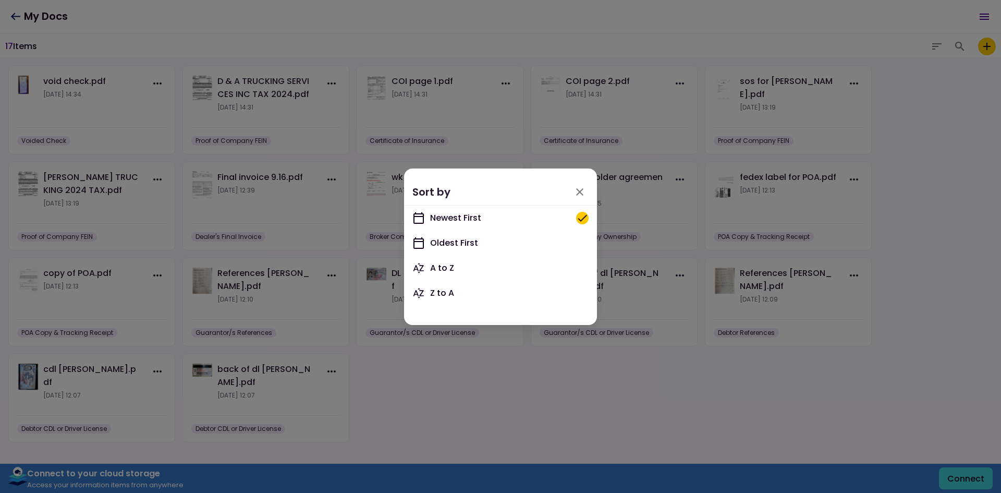
click at [935, 50] on div at bounding box center [500, 246] width 1001 height 493
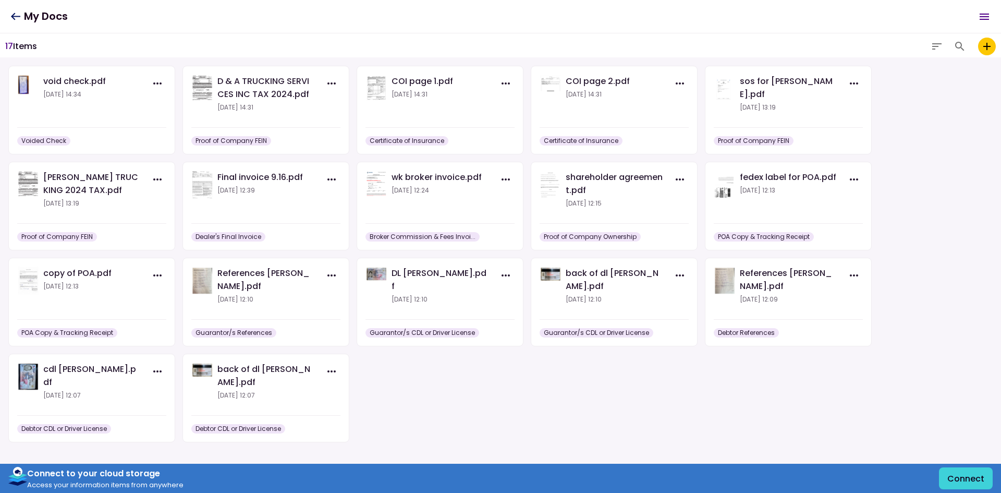
click at [15, 18] on icon at bounding box center [15, 17] width 10 height 8
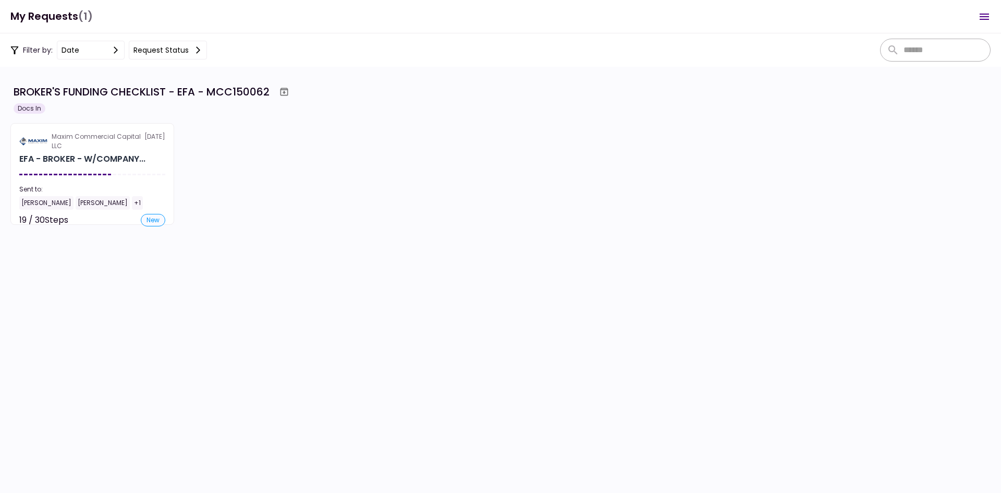
click at [120, 56] on button "date" at bounding box center [91, 50] width 68 height 19
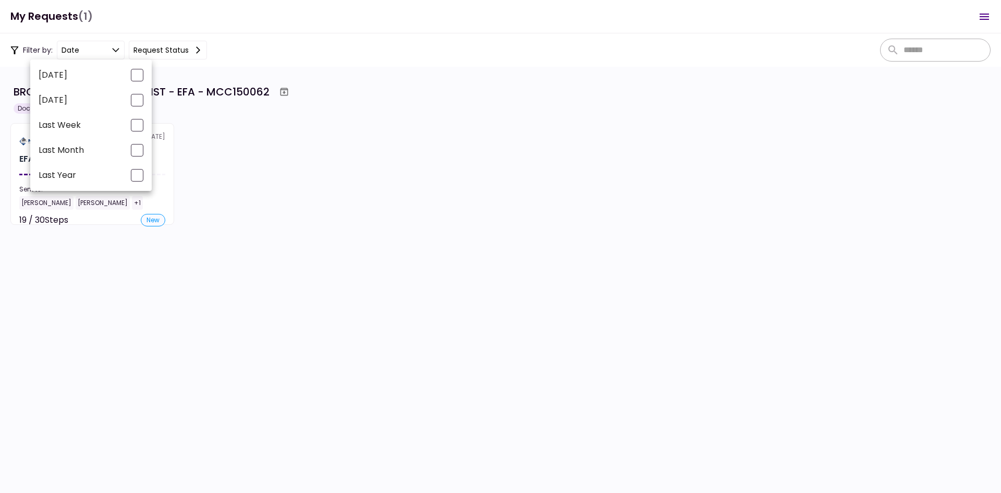
click at [103, 53] on div at bounding box center [500, 246] width 1001 height 493
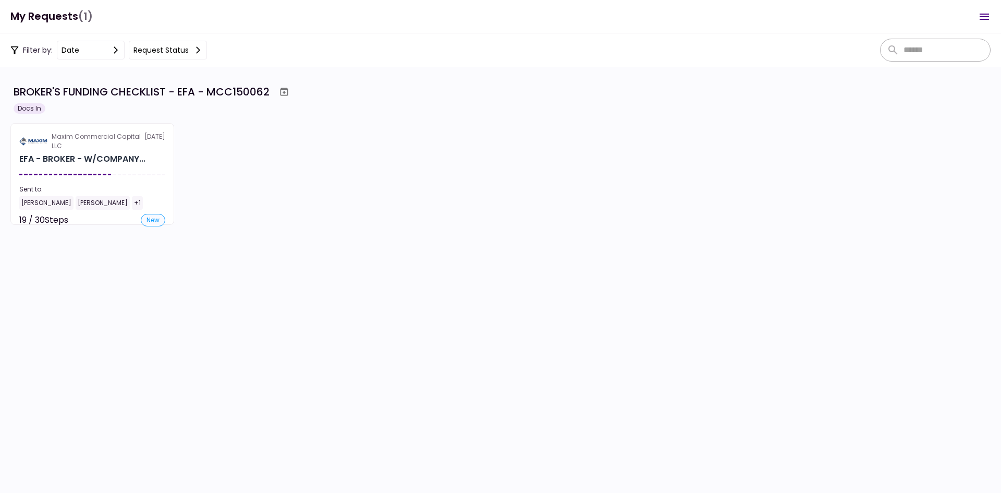
click at [167, 47] on button "Request status" at bounding box center [168, 50] width 78 height 19
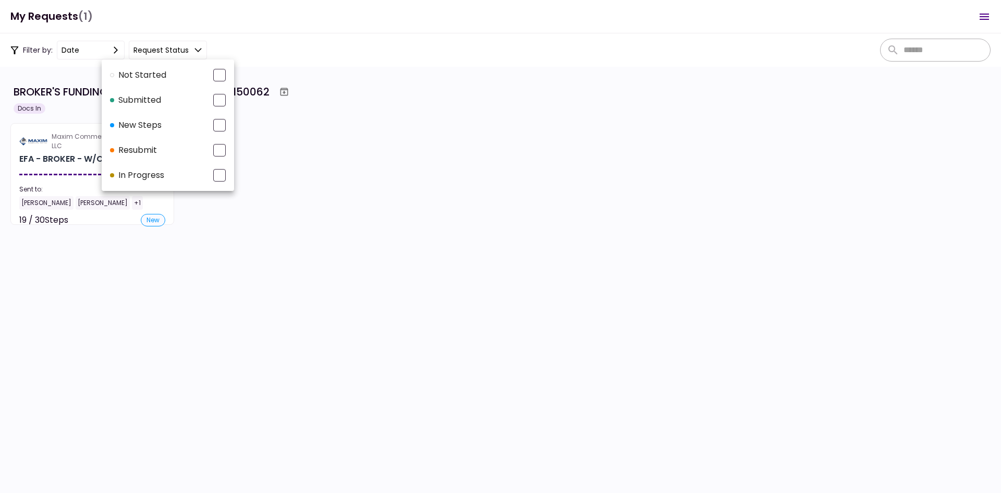
click at [168, 47] on div at bounding box center [500, 246] width 1001 height 493
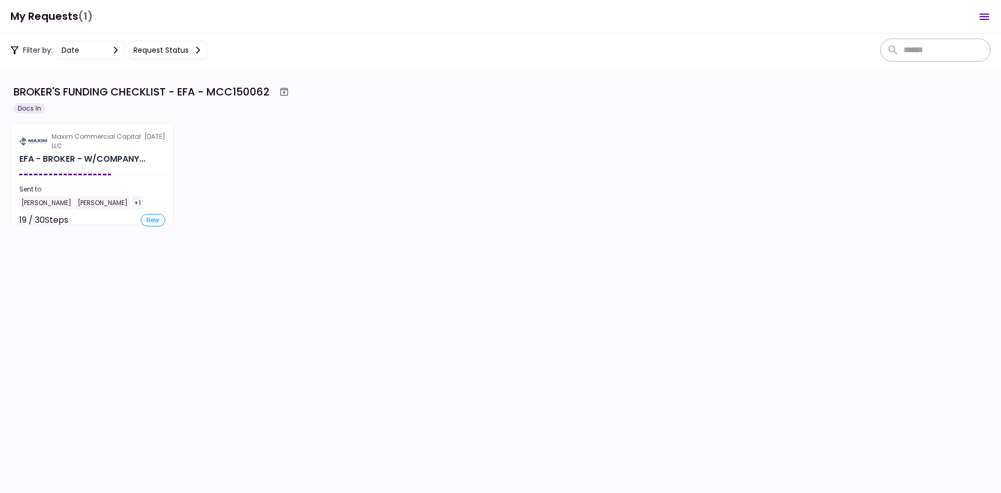
click at [14, 51] on icon at bounding box center [15, 50] width 8 height 8
click at [31, 50] on div "Filter by: date Request status" at bounding box center [108, 50] width 197 height 19
click at [67, 19] on h1 "My Requests (1)" at bounding box center [51, 16] width 82 height 21
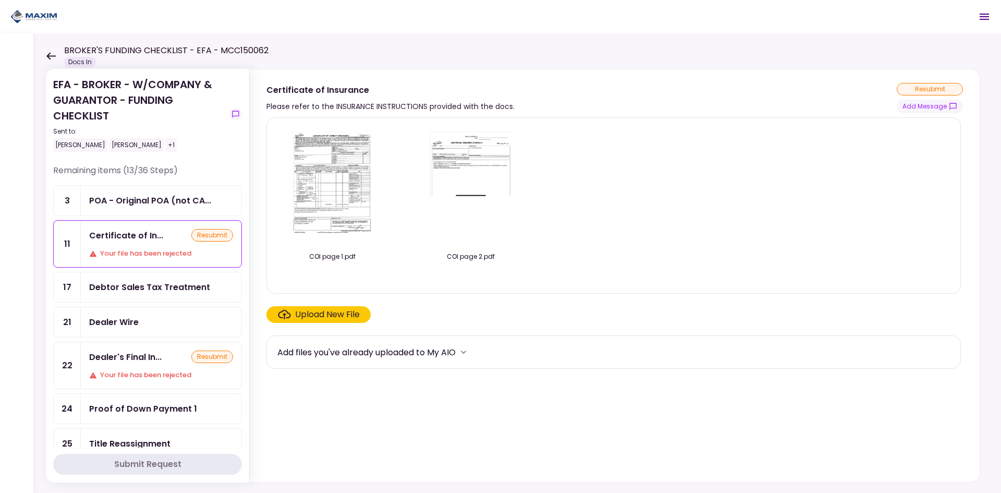
click at [53, 57] on icon at bounding box center [51, 56] width 10 height 8
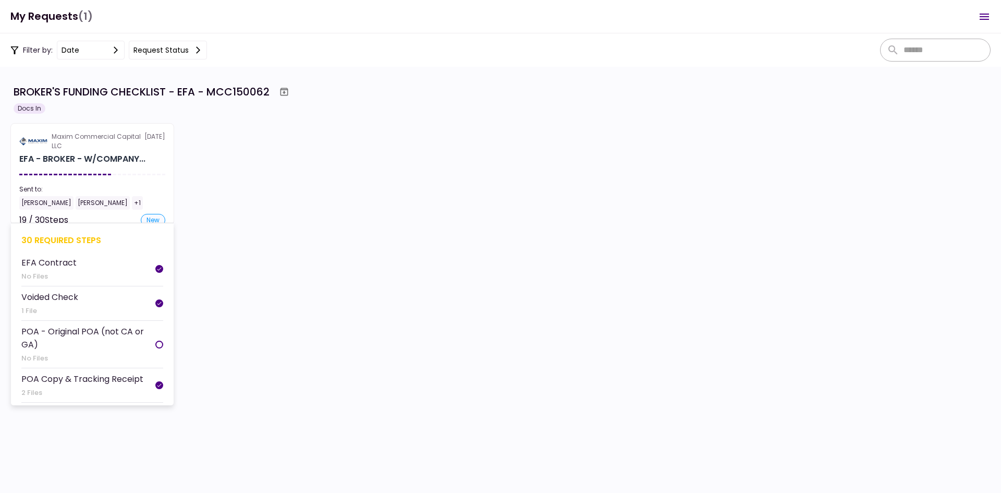
click at [143, 207] on div "+1" at bounding box center [137, 203] width 11 height 14
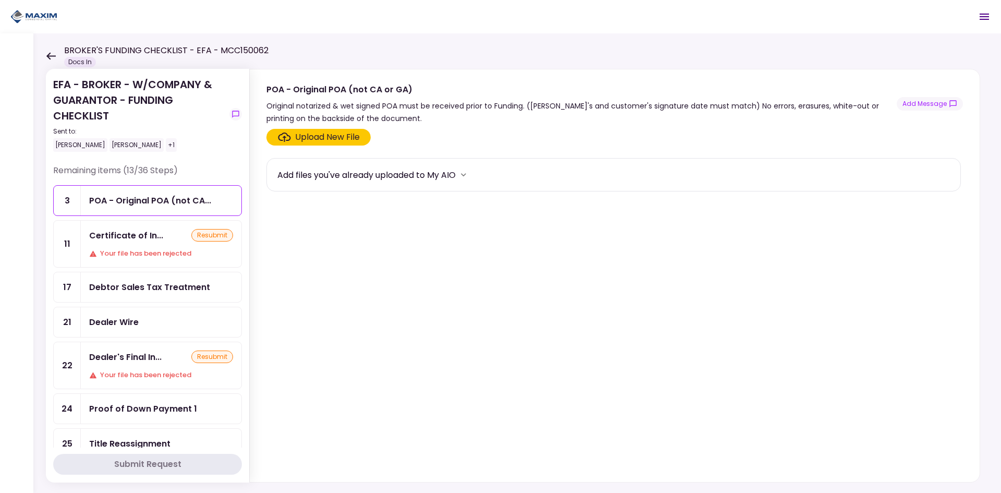
click at [46, 60] on div "BROKER'S FUNDING CHECKLIST - EFA - MCC150062 Docs In" at bounding box center [157, 55] width 223 height 23
click at [51, 58] on icon at bounding box center [51, 56] width 10 height 8
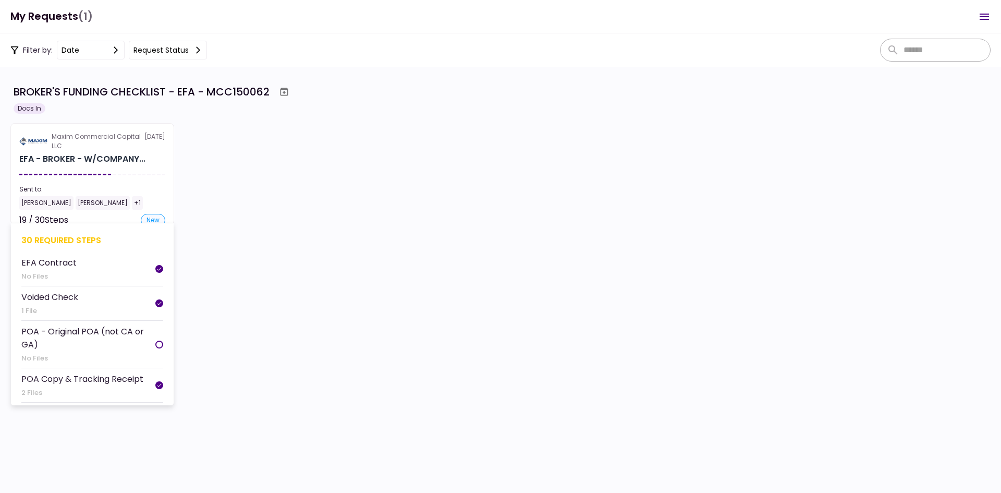
click at [154, 221] on div "new" at bounding box center [153, 220] width 25 height 13
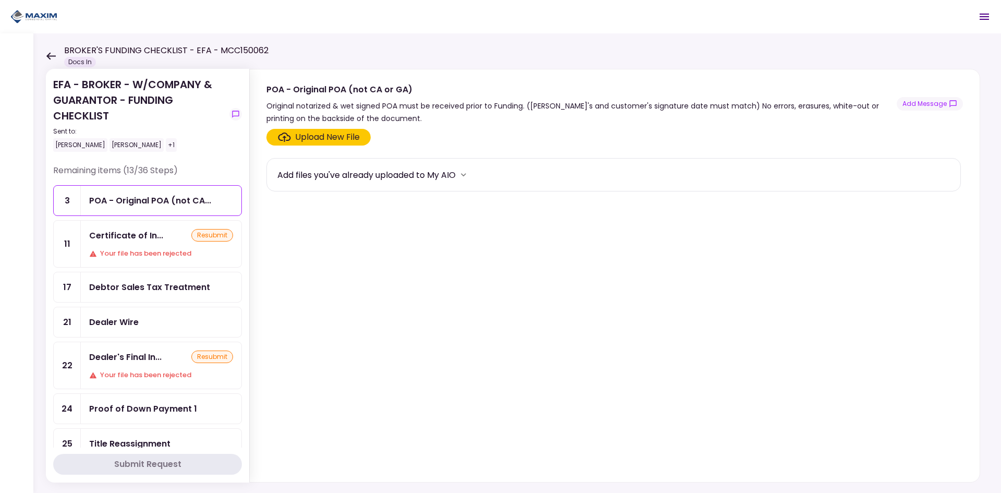
click at [49, 47] on div "BROKER'S FUNDING CHECKLIST - EFA - MCC150062 Docs In" at bounding box center [157, 55] width 223 height 23
click at [46, 56] on icon at bounding box center [51, 56] width 10 height 8
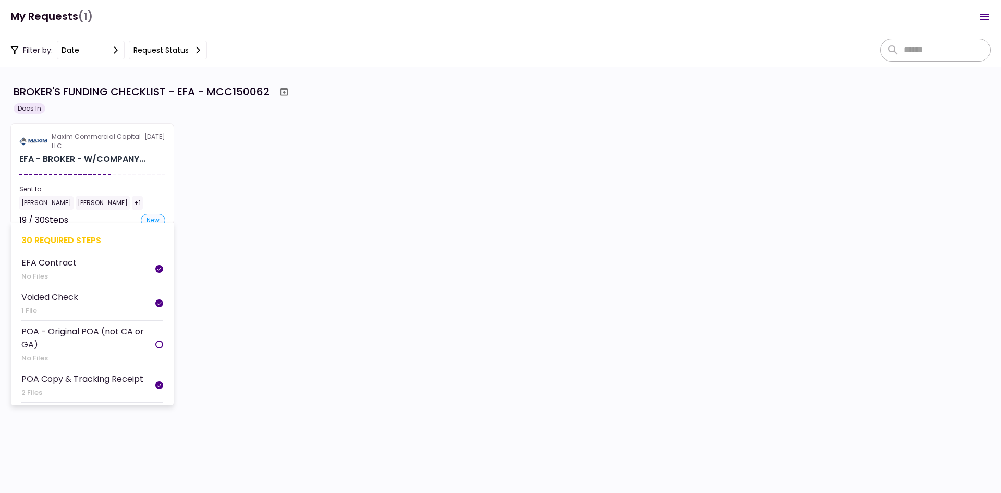
click at [151, 218] on div "new" at bounding box center [153, 220] width 25 height 13
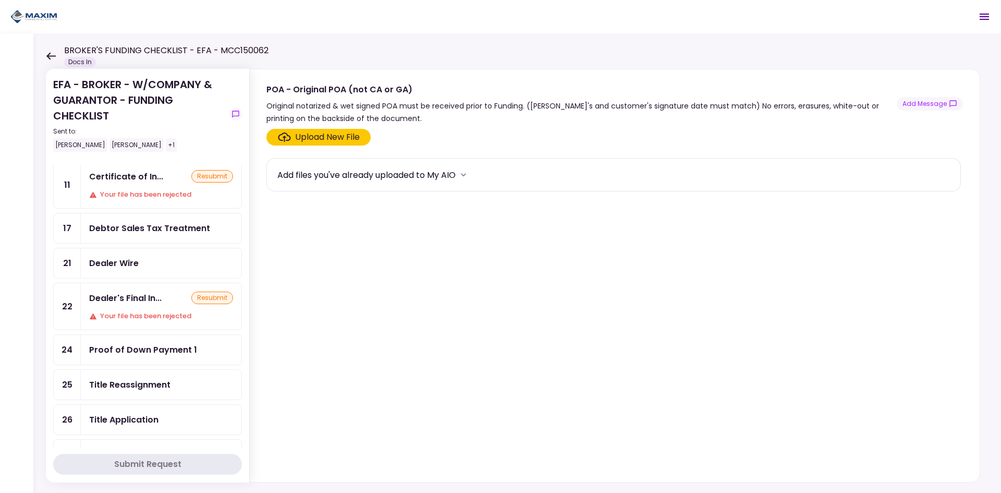
scroll to position [30, 0]
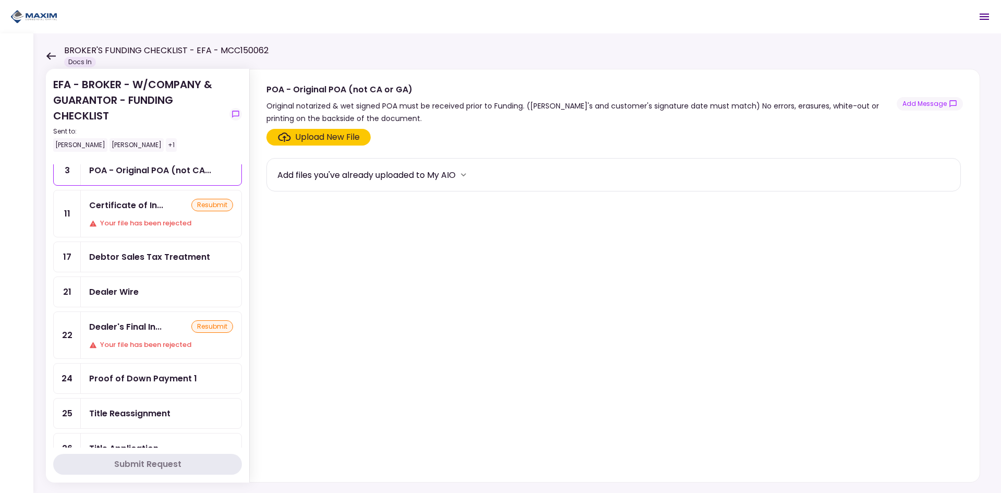
click at [124, 335] on div "Dealer's Final In... resubmit Your file has been rejected" at bounding box center [161, 335] width 161 height 46
